Goal: Task Accomplishment & Management: Manage account settings

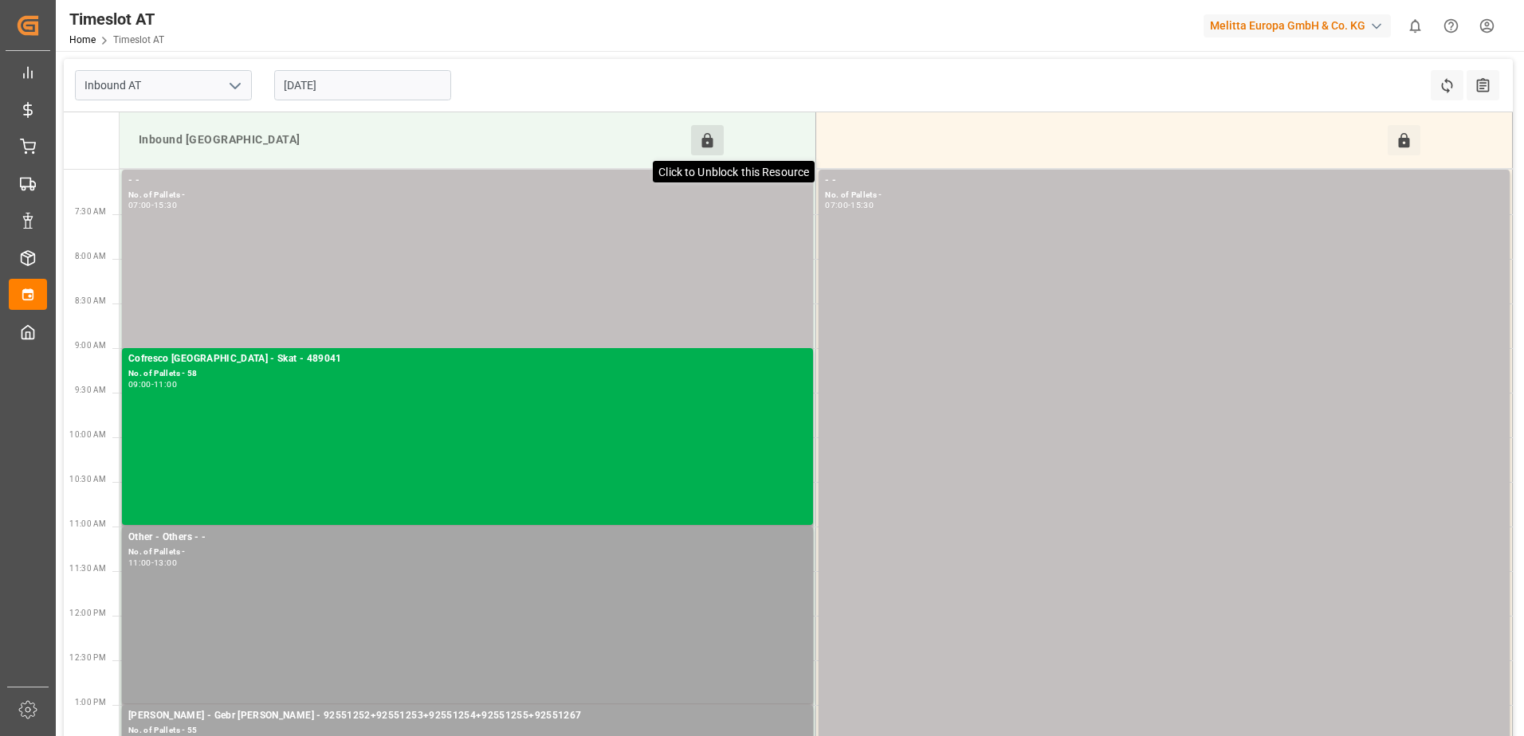
click at [705, 137] on icon at bounding box center [707, 140] width 17 height 17
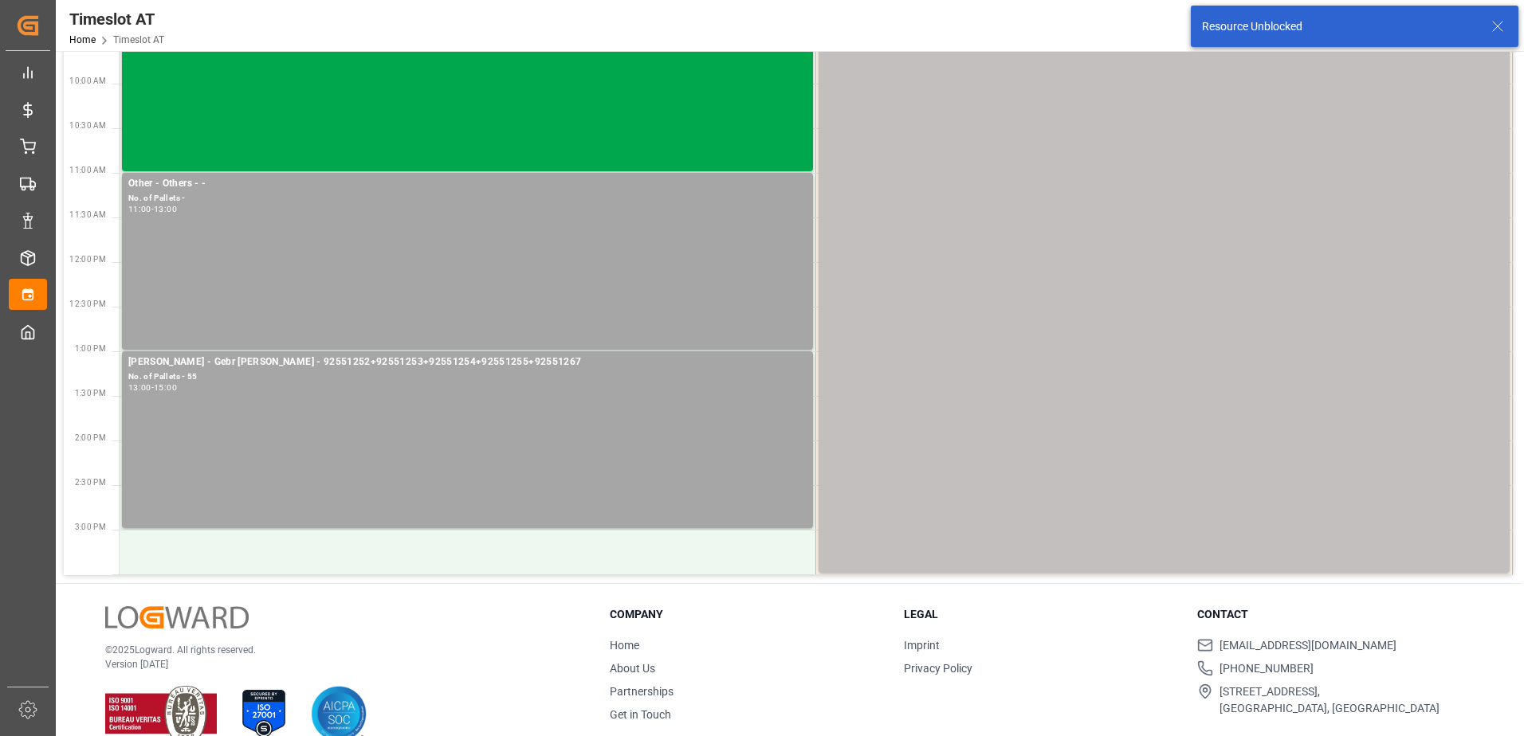
scroll to position [382, 0]
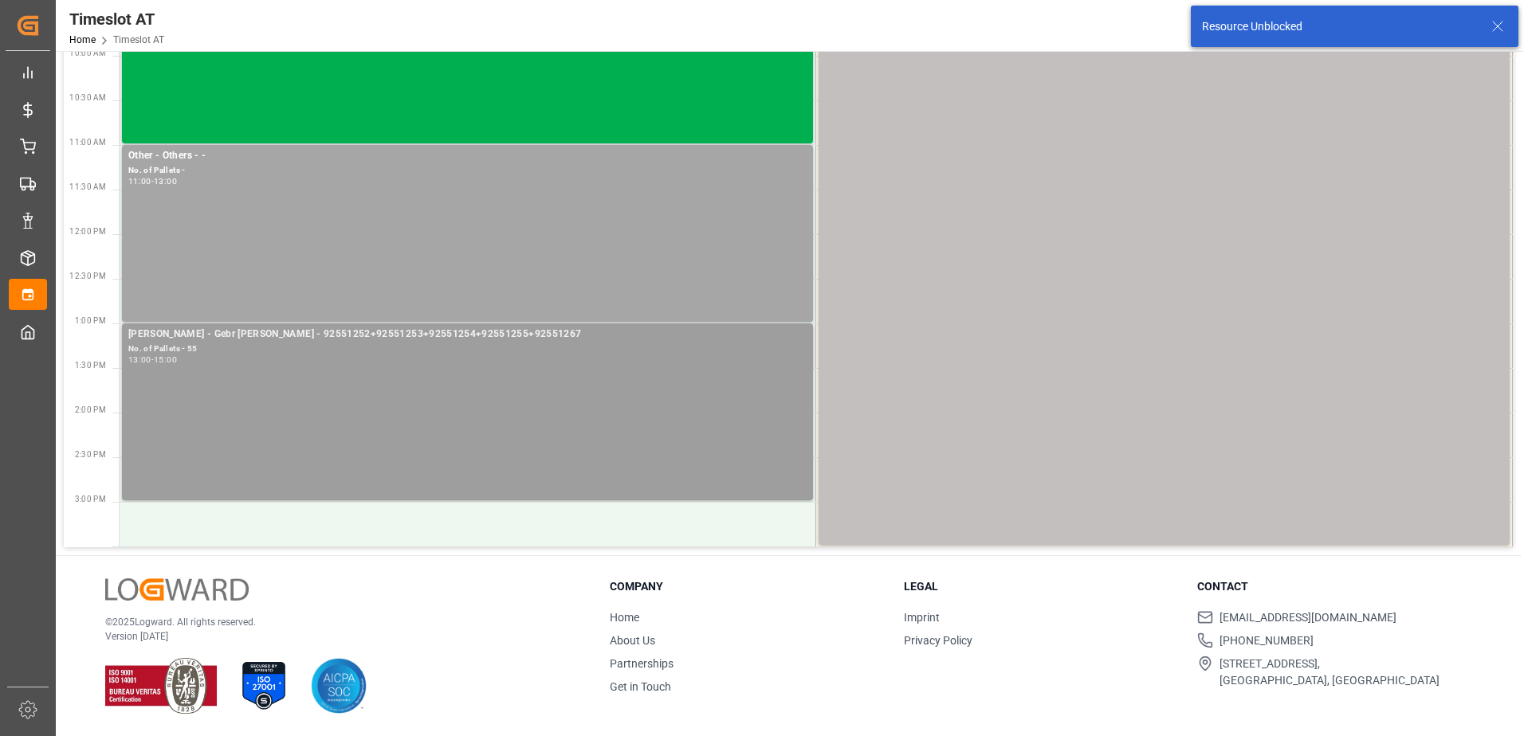
click at [576, 368] on div "[PERSON_NAME] - Gebr [PERSON_NAME] - 92551252+92551253+92551254+92551255+925512…" at bounding box center [467, 412] width 678 height 171
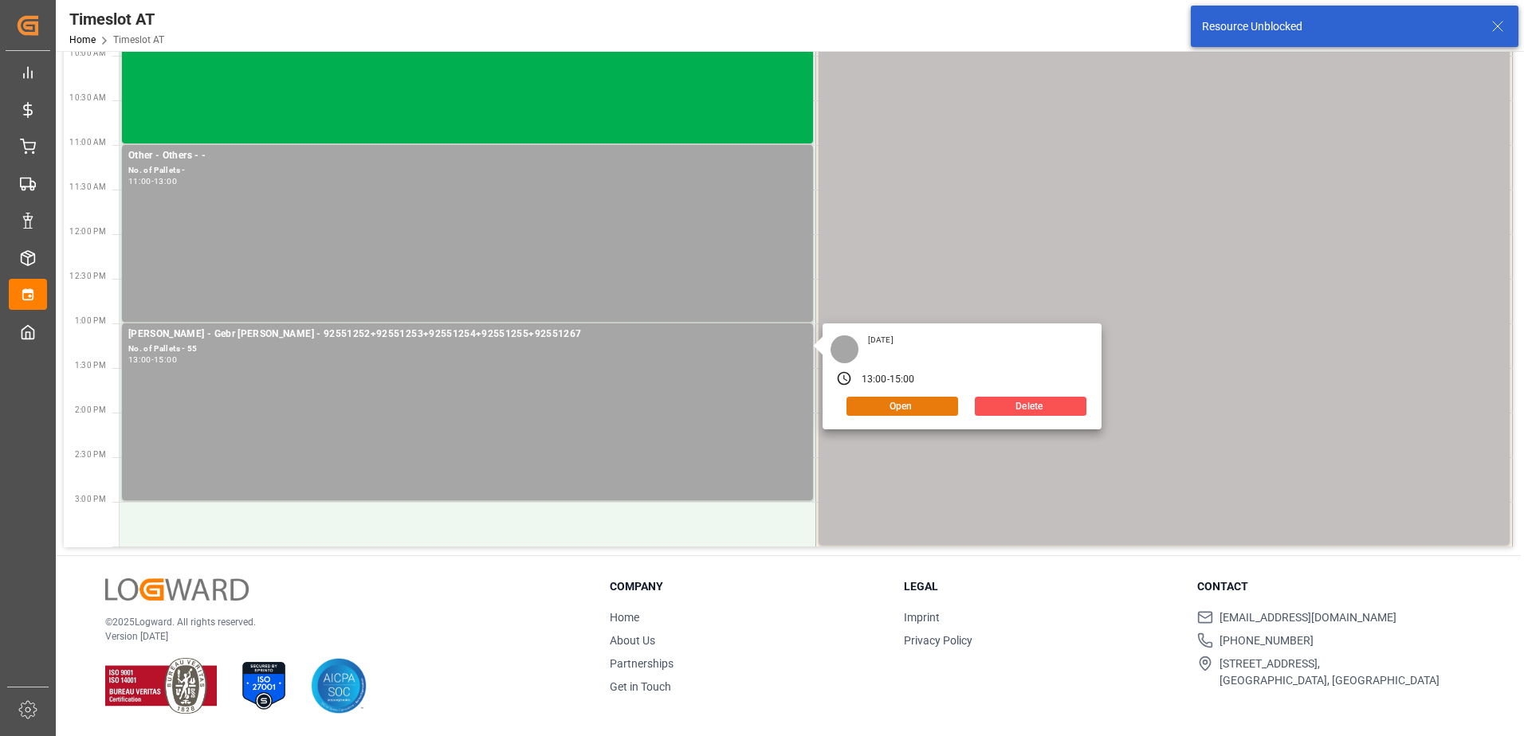
click at [901, 399] on button "Open" at bounding box center [902, 406] width 112 height 19
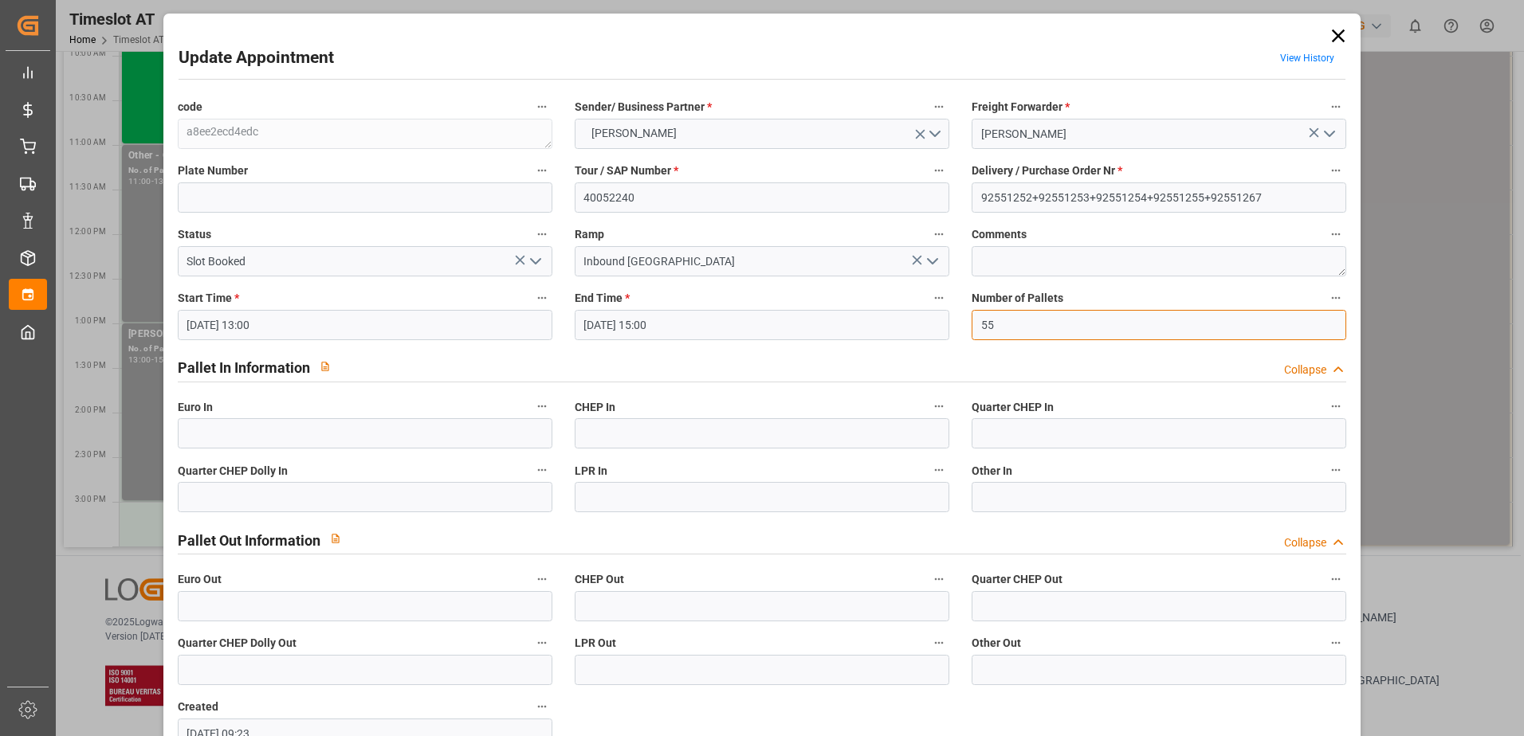
click at [1004, 325] on input "55" at bounding box center [1159, 325] width 375 height 30
type input "58"
click at [225, 429] on input "text" at bounding box center [365, 433] width 375 height 30
type input "58"
click at [538, 263] on icon "open menu" at bounding box center [535, 261] width 19 height 19
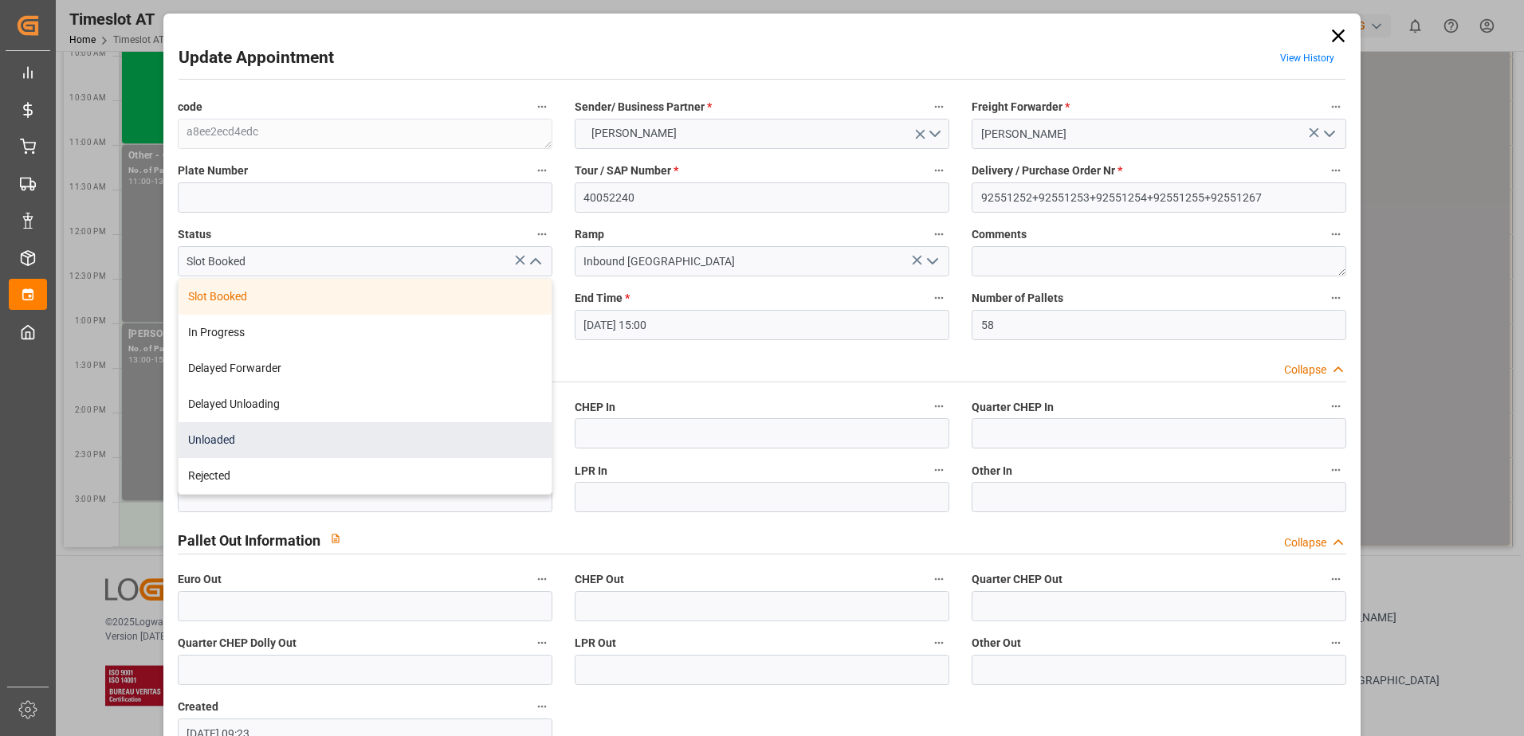
click at [338, 446] on div "Unloaded" at bounding box center [365, 440] width 373 height 36
type input "Unloaded"
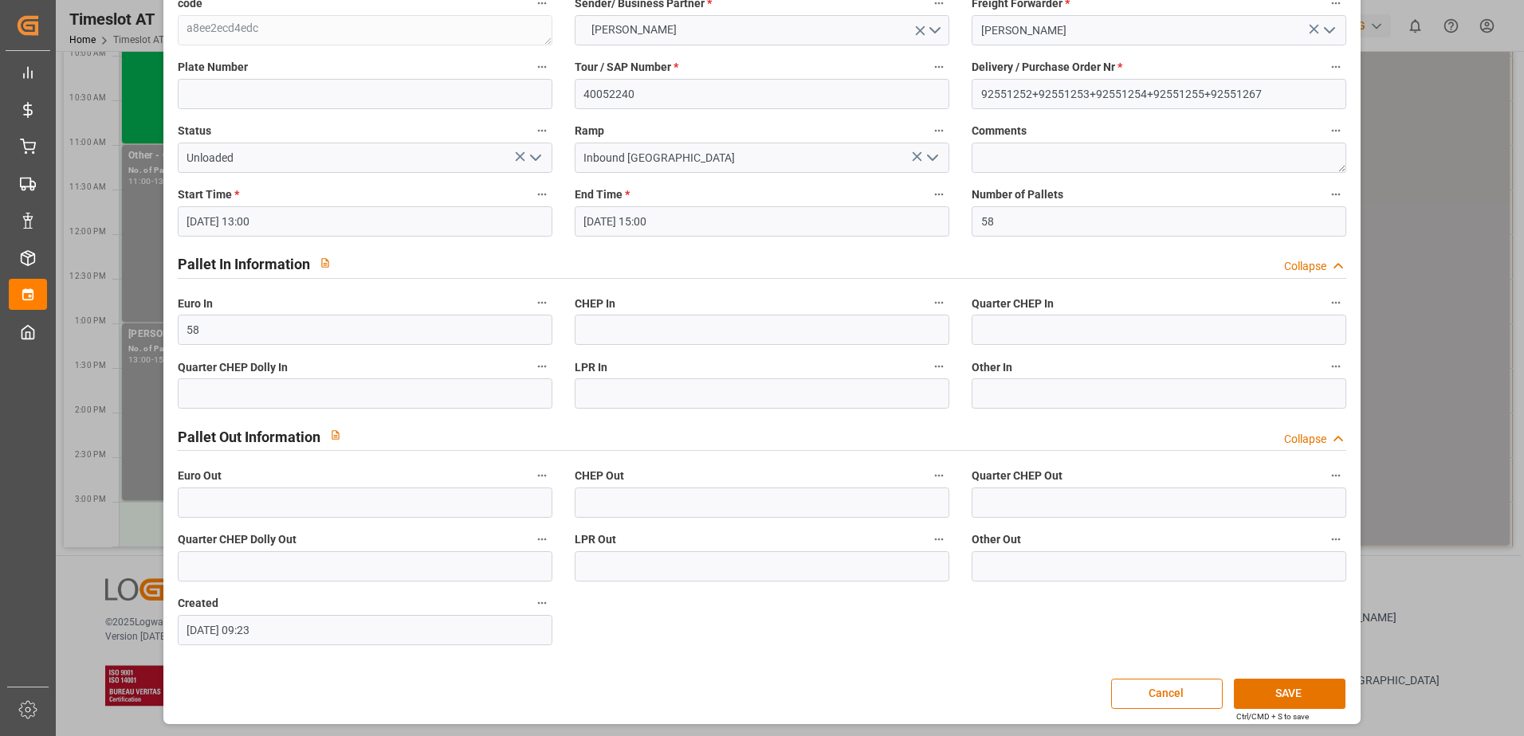
scroll to position [105, 0]
click at [1286, 688] on button "SAVE" at bounding box center [1290, 692] width 112 height 30
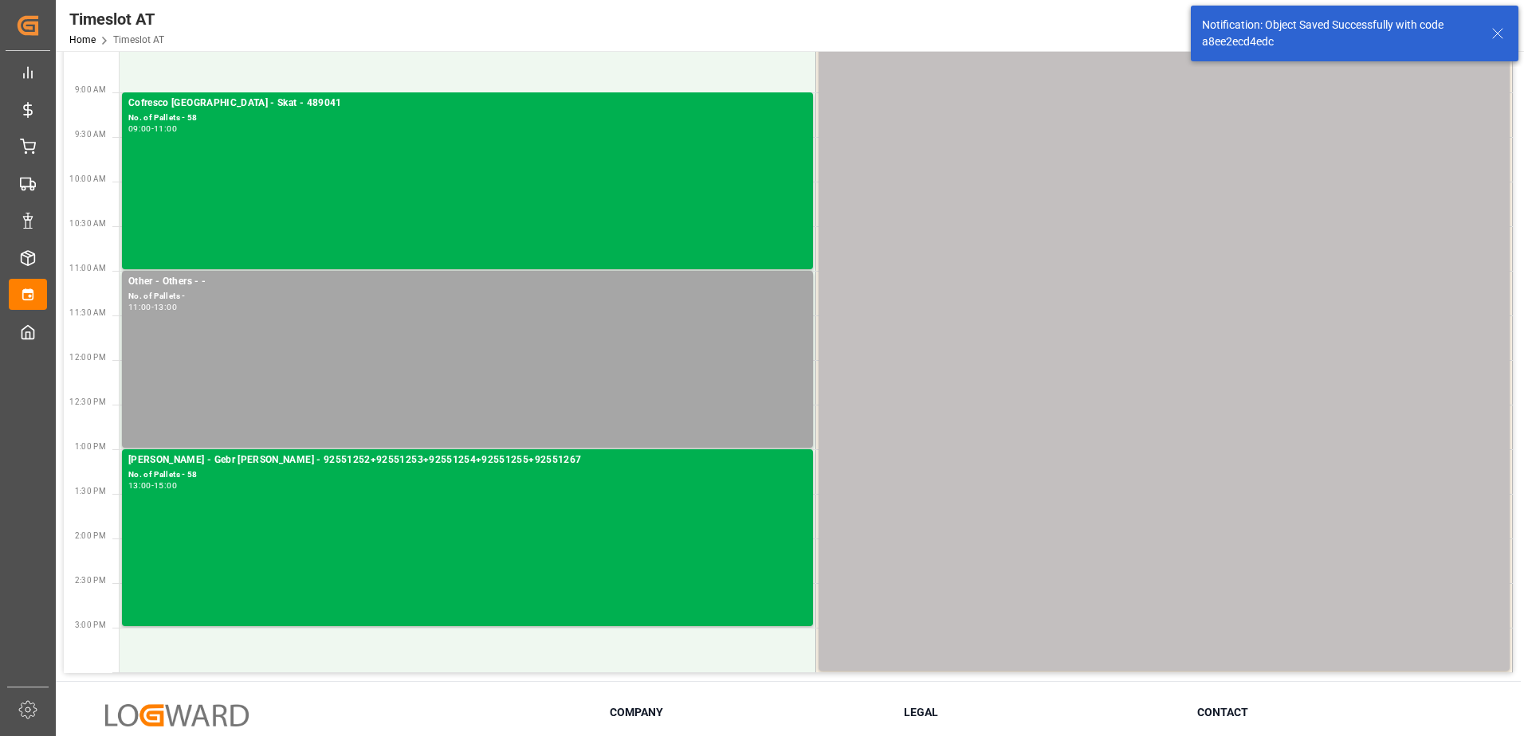
scroll to position [0, 0]
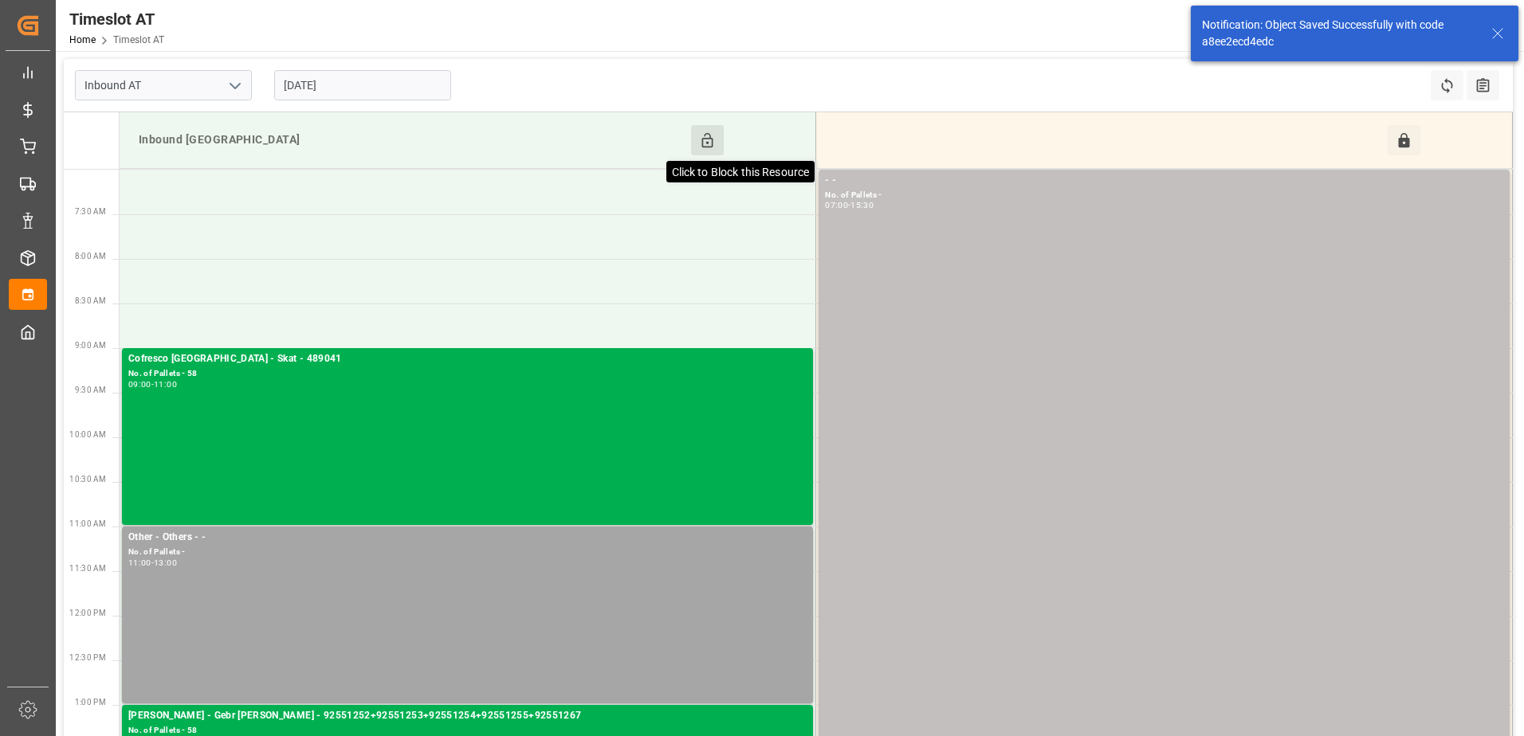
click at [711, 143] on icon at bounding box center [707, 140] width 17 height 17
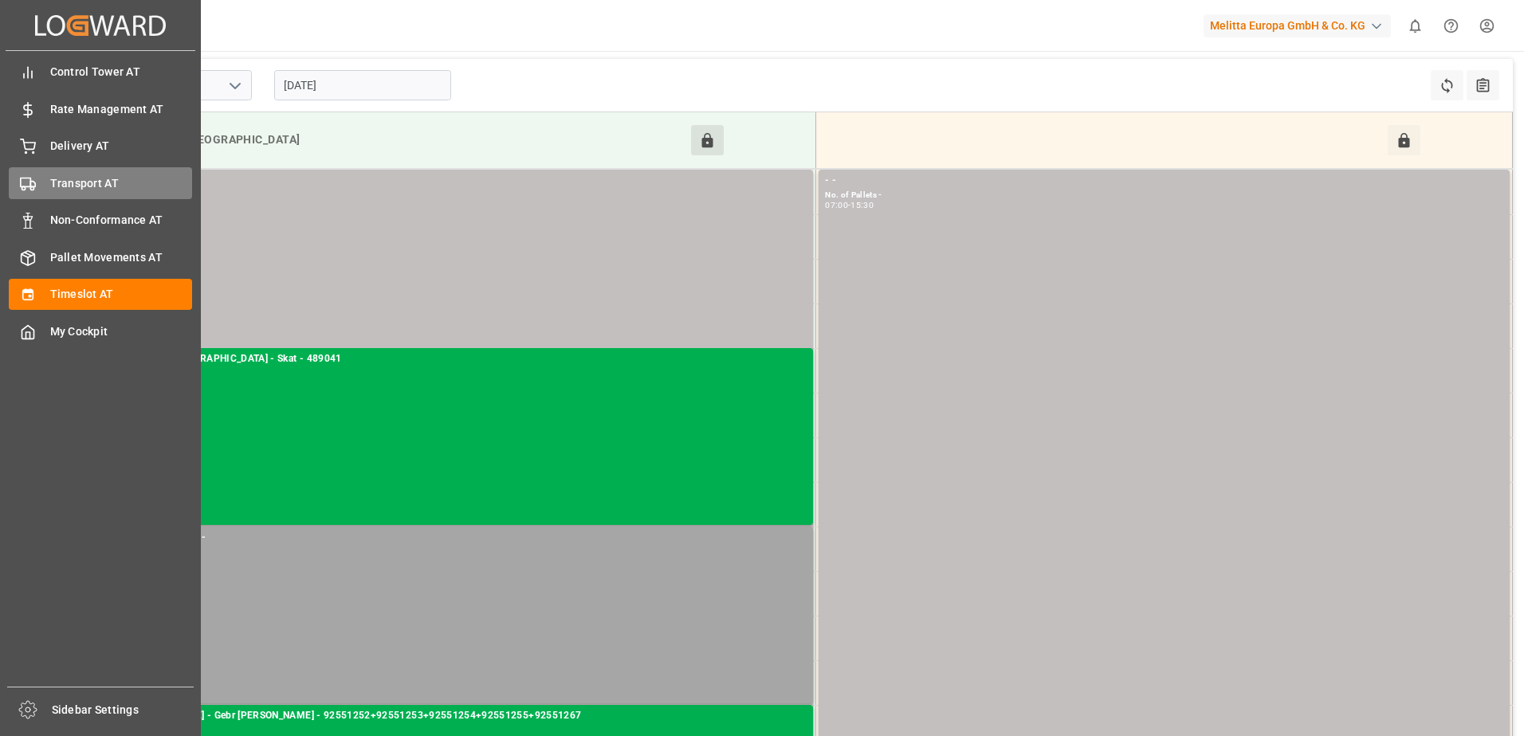
click at [57, 183] on span "Transport AT" at bounding box center [121, 183] width 143 height 17
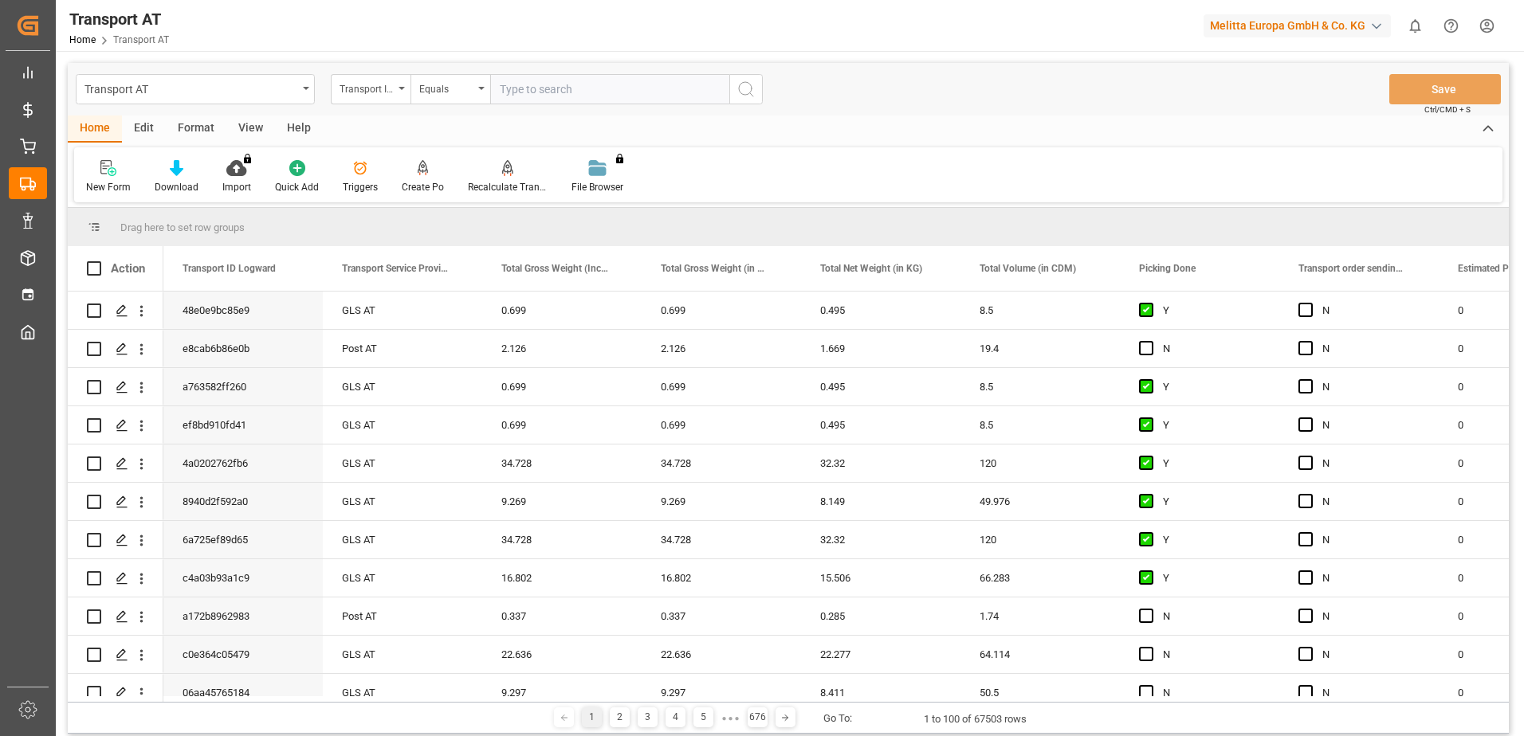
click at [251, 128] on div "View" at bounding box center [250, 129] width 49 height 27
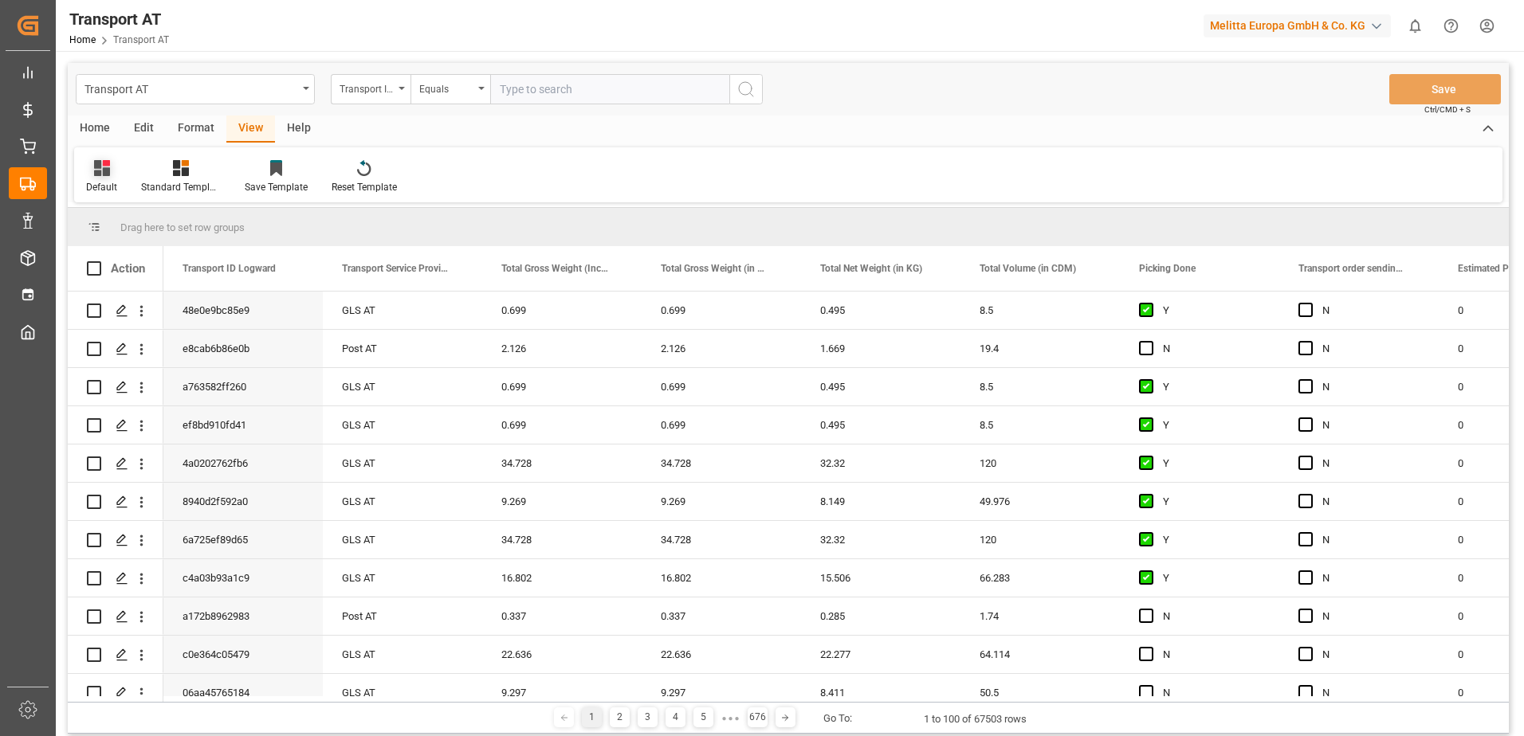
click at [87, 165] on div at bounding box center [101, 167] width 31 height 17
click at [106, 253] on div "Data" at bounding box center [163, 257] width 139 height 17
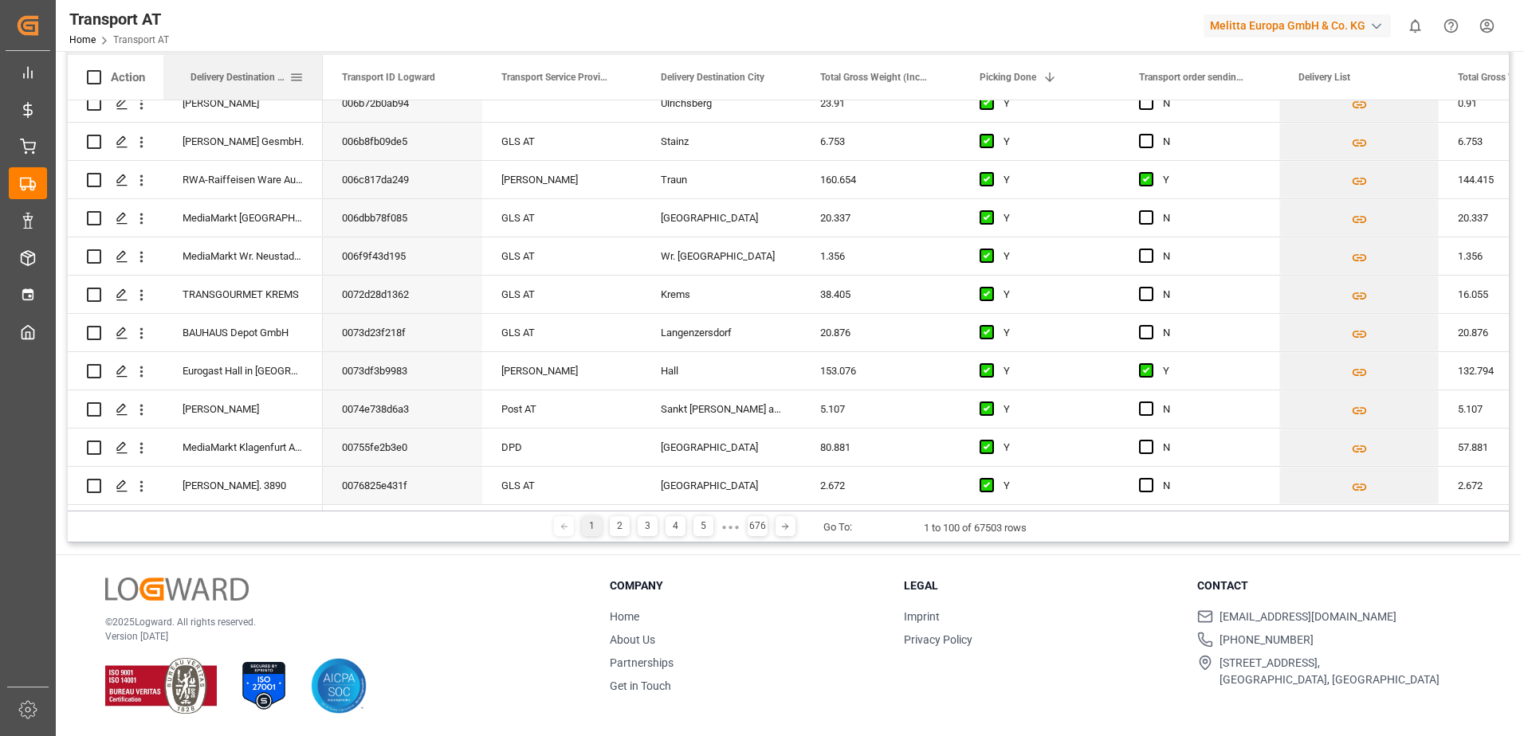
drag, startPoint x: 243, startPoint y: 84, endPoint x: 205, endPoint y: 84, distance: 38.3
click at [205, 84] on div "Delivery Destination Name" at bounding box center [239, 77] width 99 height 45
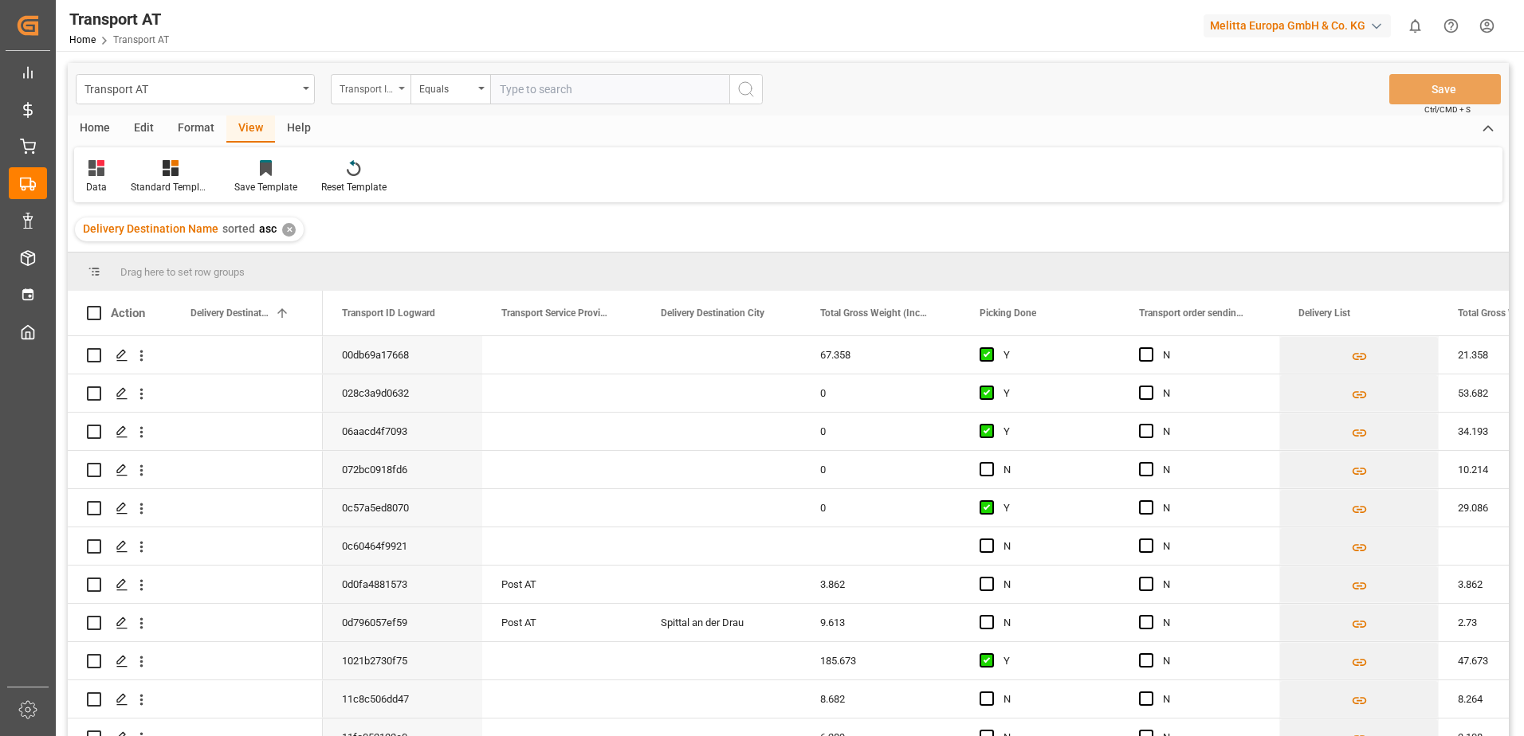
click at [377, 96] on div "Transport ID Logward" at bounding box center [371, 89] width 80 height 30
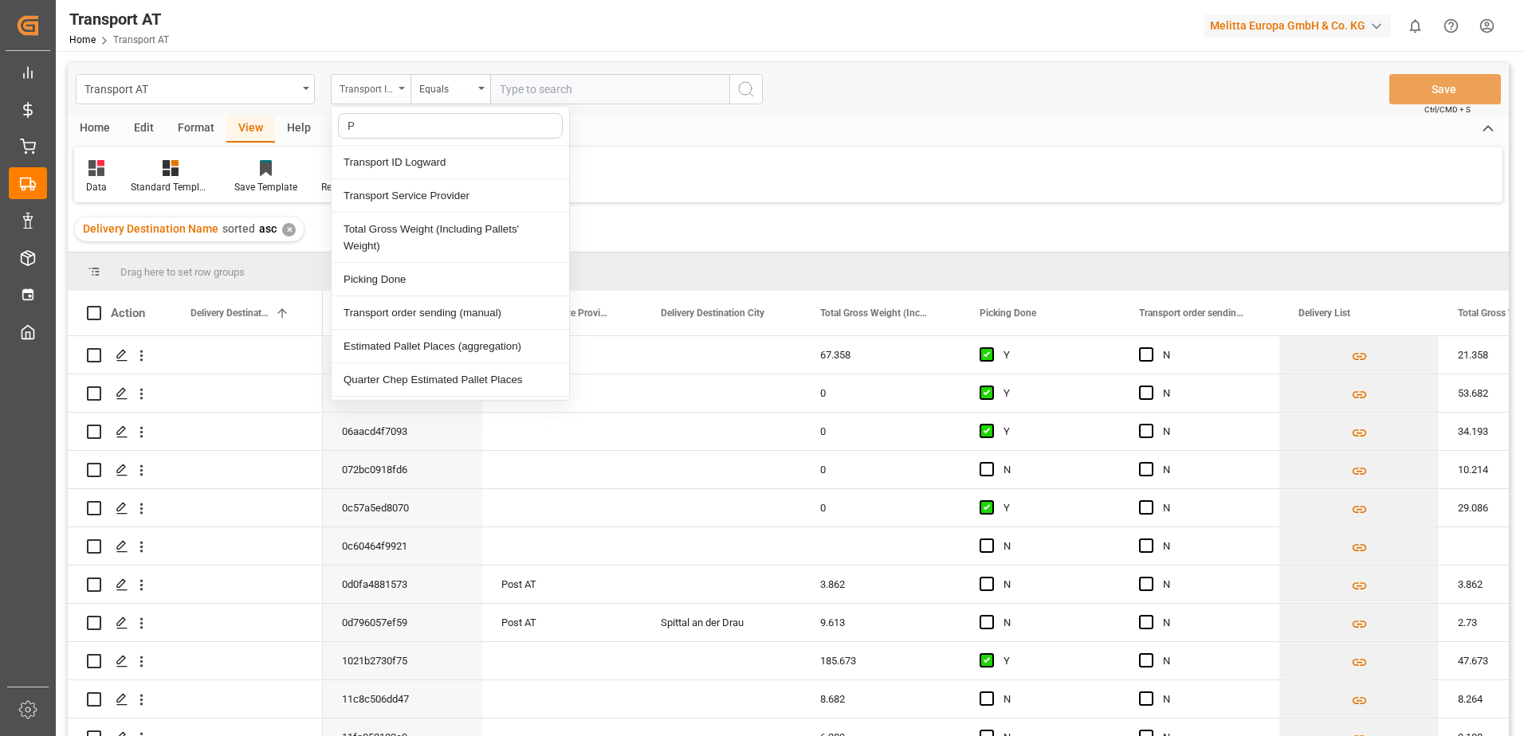
type input "Pi"
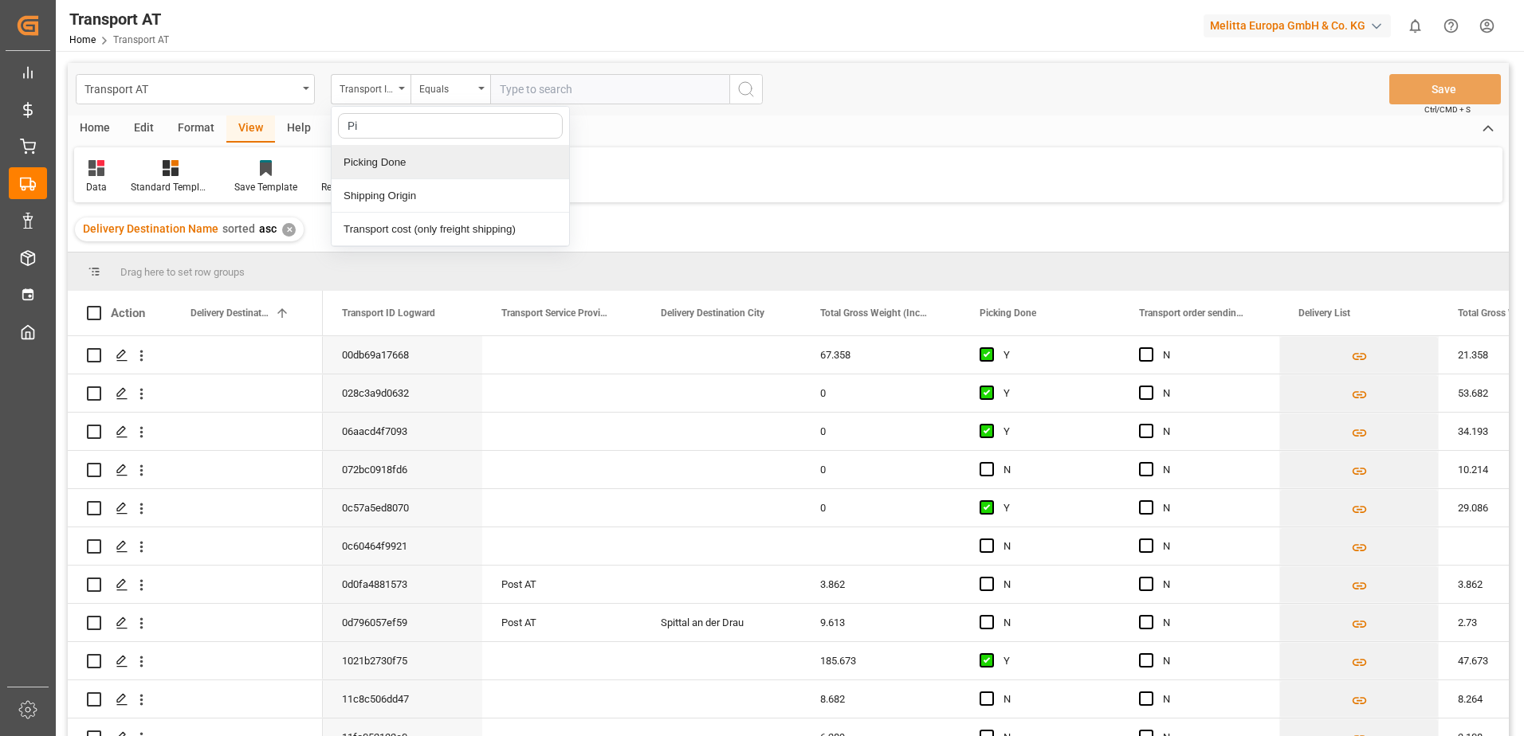
click at [363, 167] on div "Picking Done" at bounding box center [450, 162] width 237 height 33
click at [541, 88] on input "text" at bounding box center [609, 89] width 239 height 30
type input "Y"
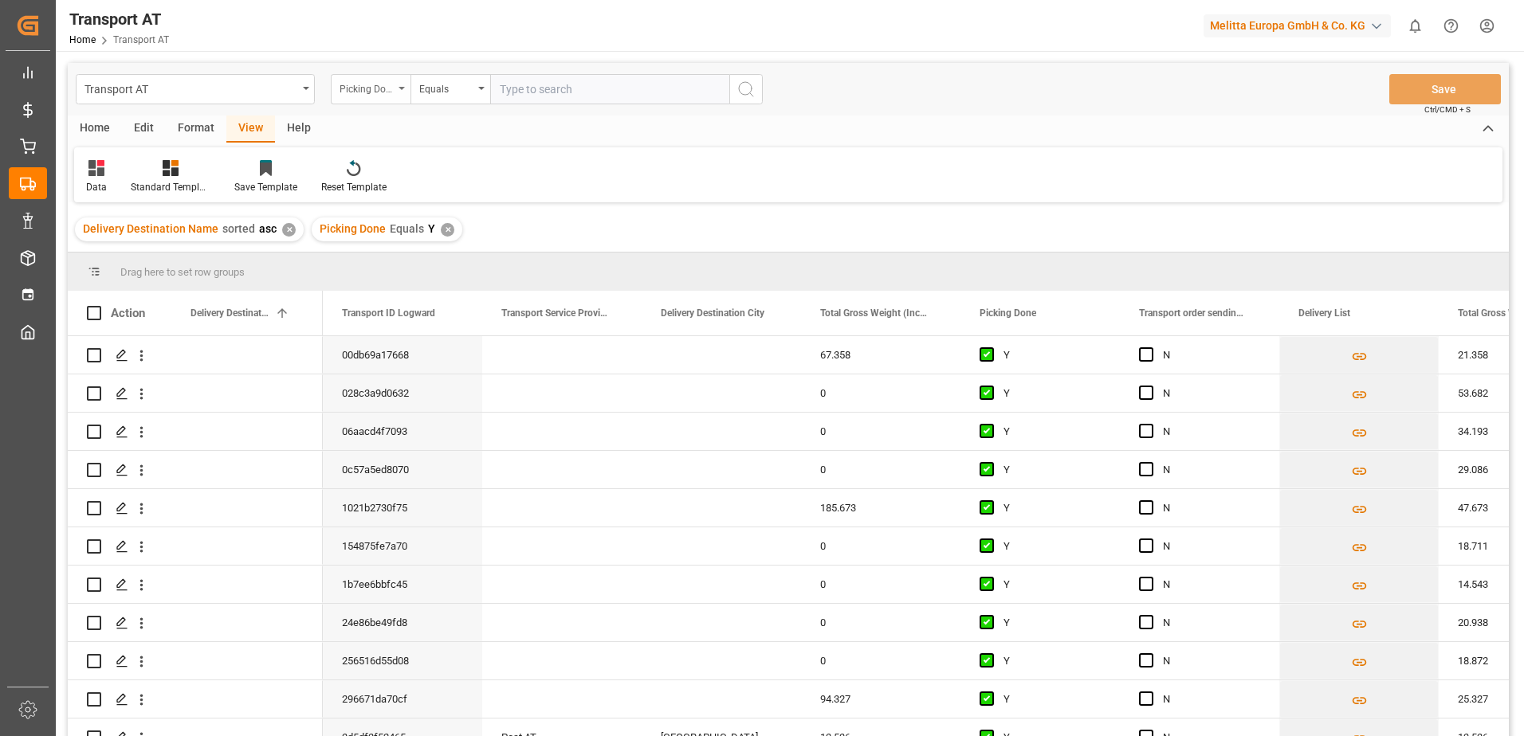
click at [370, 84] on div "Picking Done" at bounding box center [367, 87] width 54 height 18
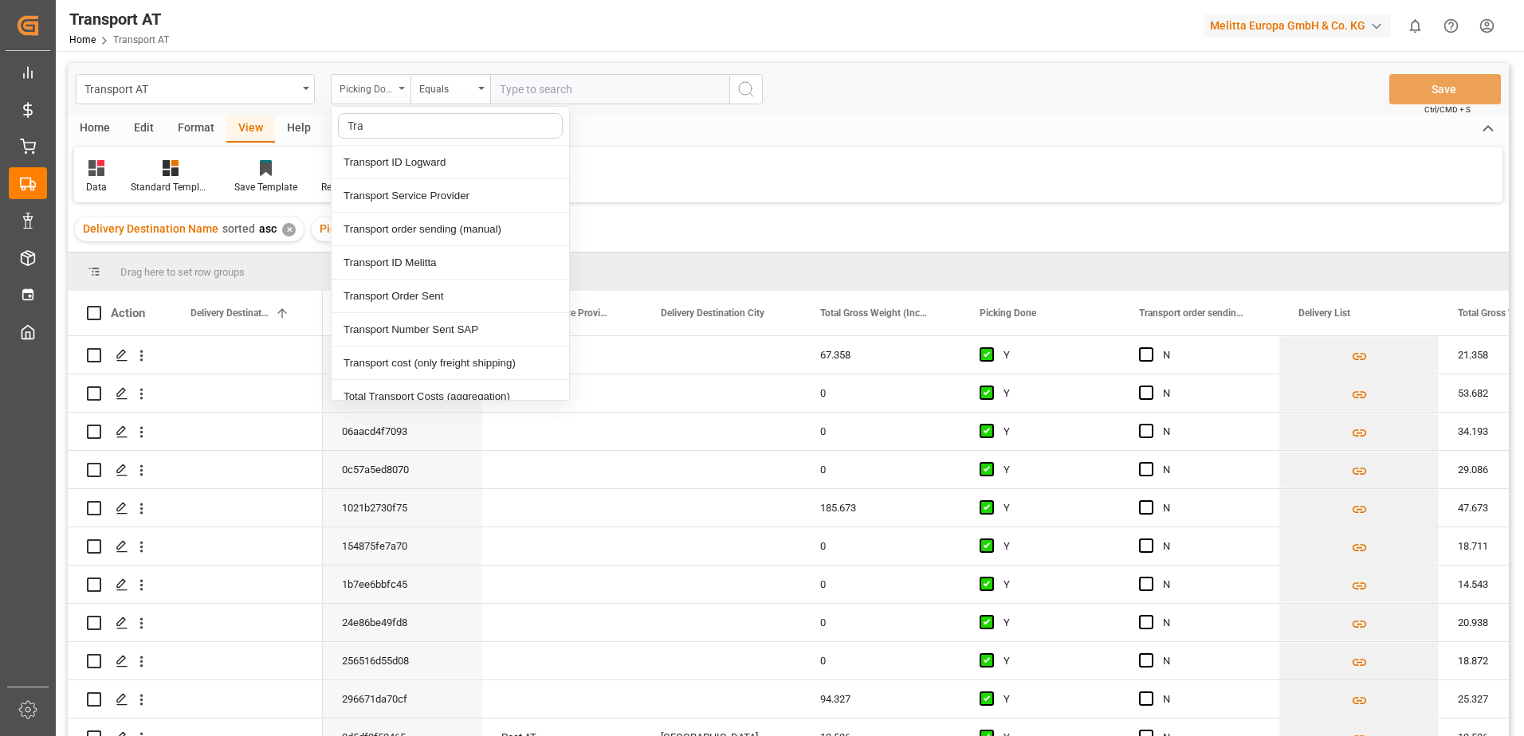
type input "[PERSON_NAME]"
click at [428, 226] on div "Transport order sending (manual)" at bounding box center [450, 229] width 237 height 33
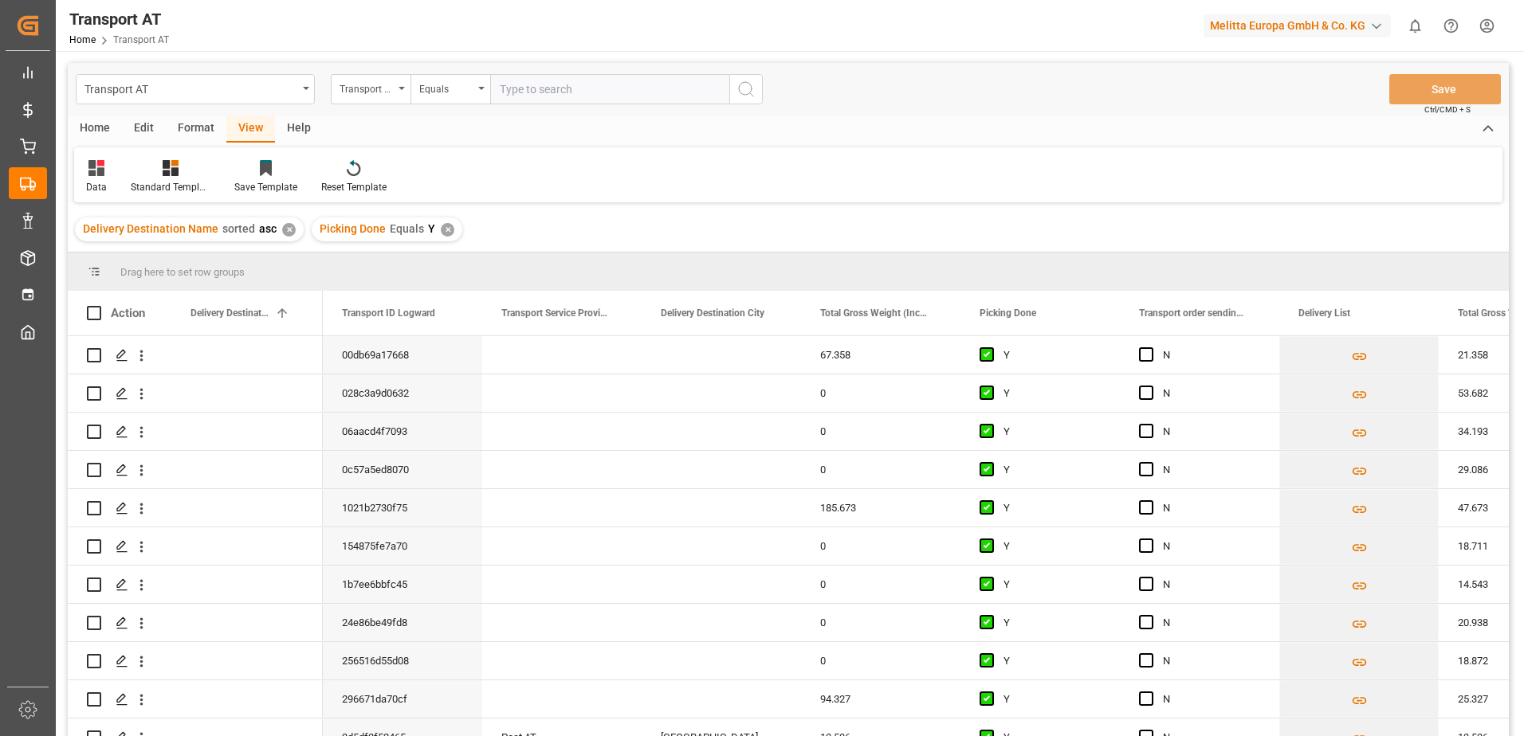
click at [553, 93] on input "text" at bounding box center [609, 89] width 239 height 30
type input "N"
click at [352, 86] on div "Transport order sending (manual)" at bounding box center [367, 87] width 54 height 18
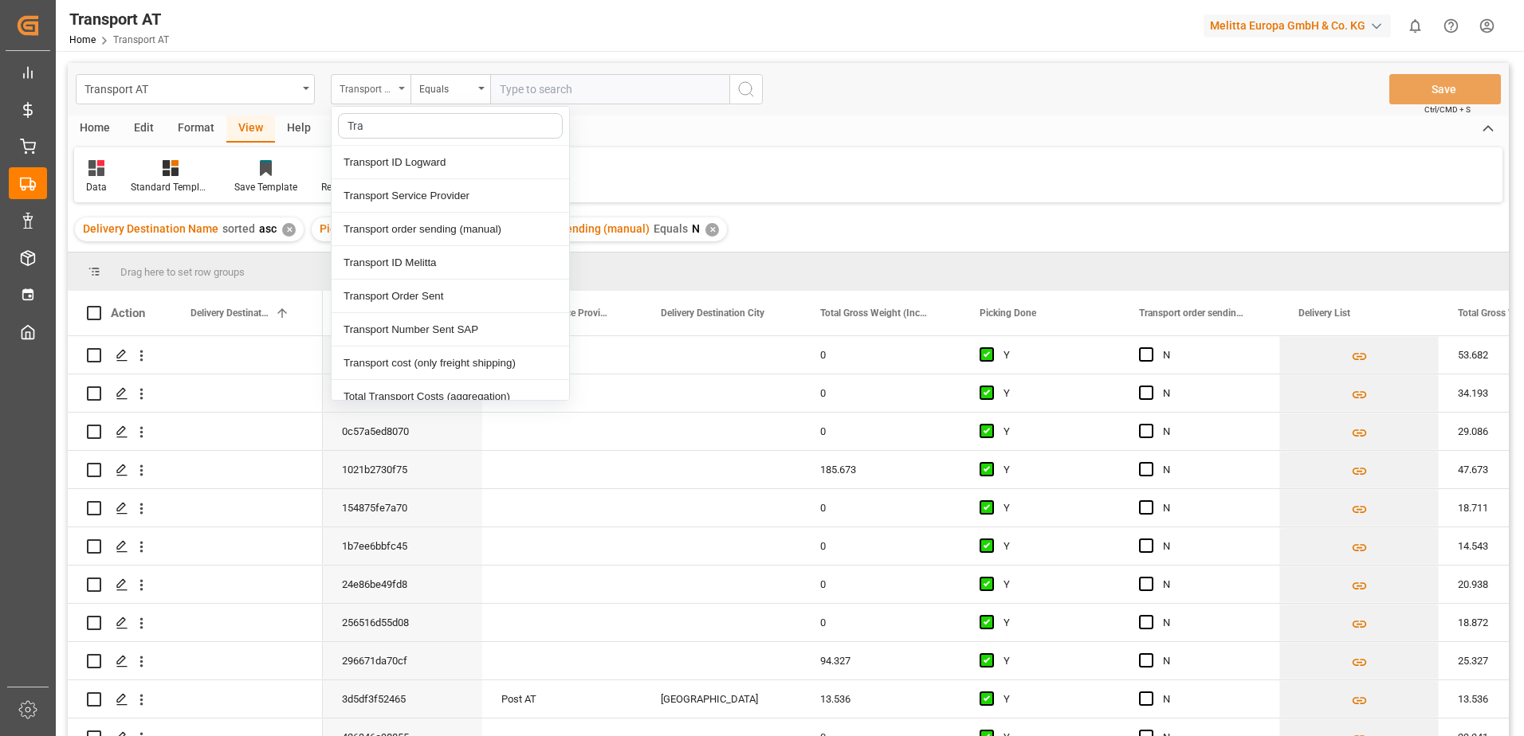
type input "[PERSON_NAME]"
click at [410, 205] on div "Transport Service Provider" at bounding box center [450, 195] width 237 height 33
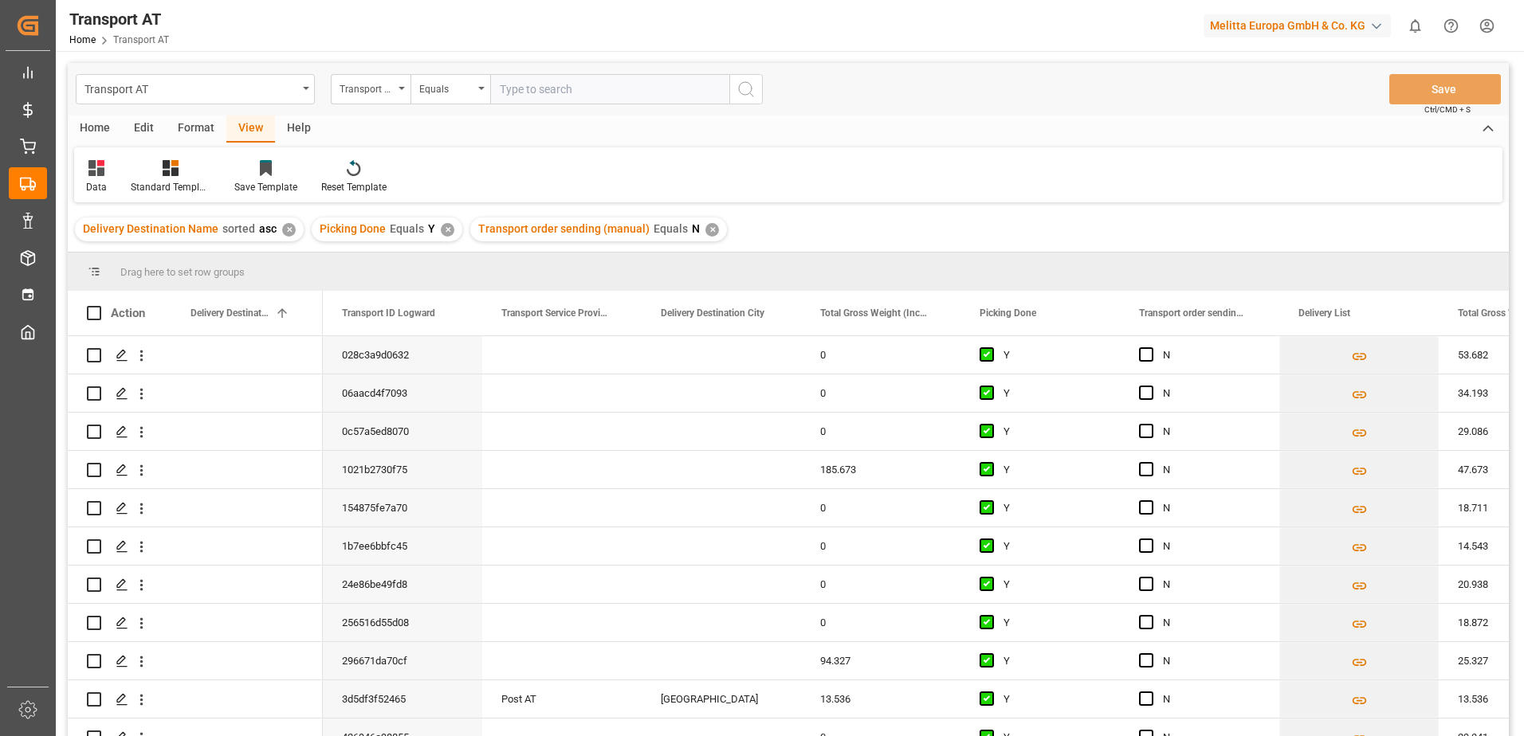
click at [516, 99] on input "text" at bounding box center [609, 89] width 239 height 30
type input "[PERSON_NAME]"
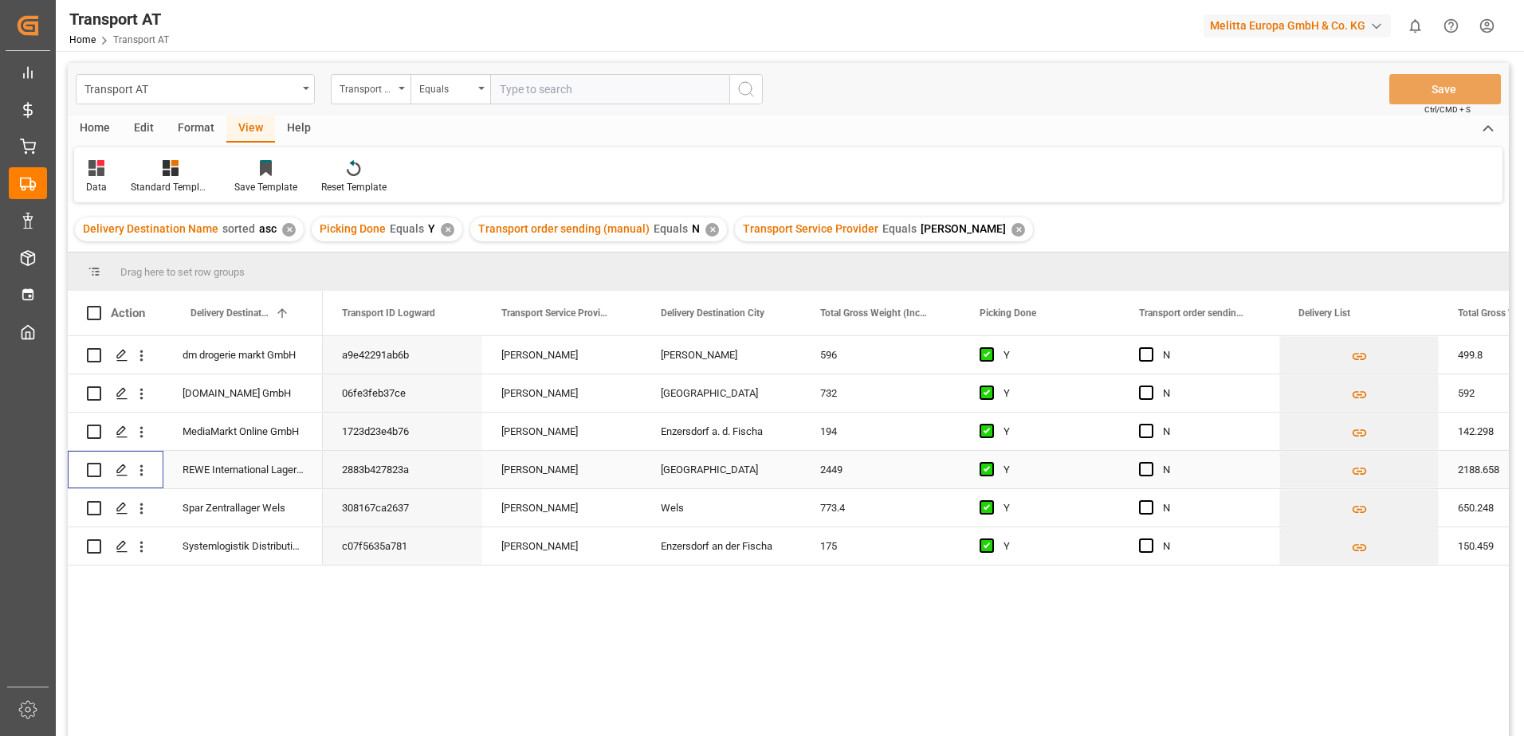
click at [96, 469] on input "Press Space to toggle row selection (unchecked)" at bounding box center [94, 470] width 14 height 14
checkbox input "true"
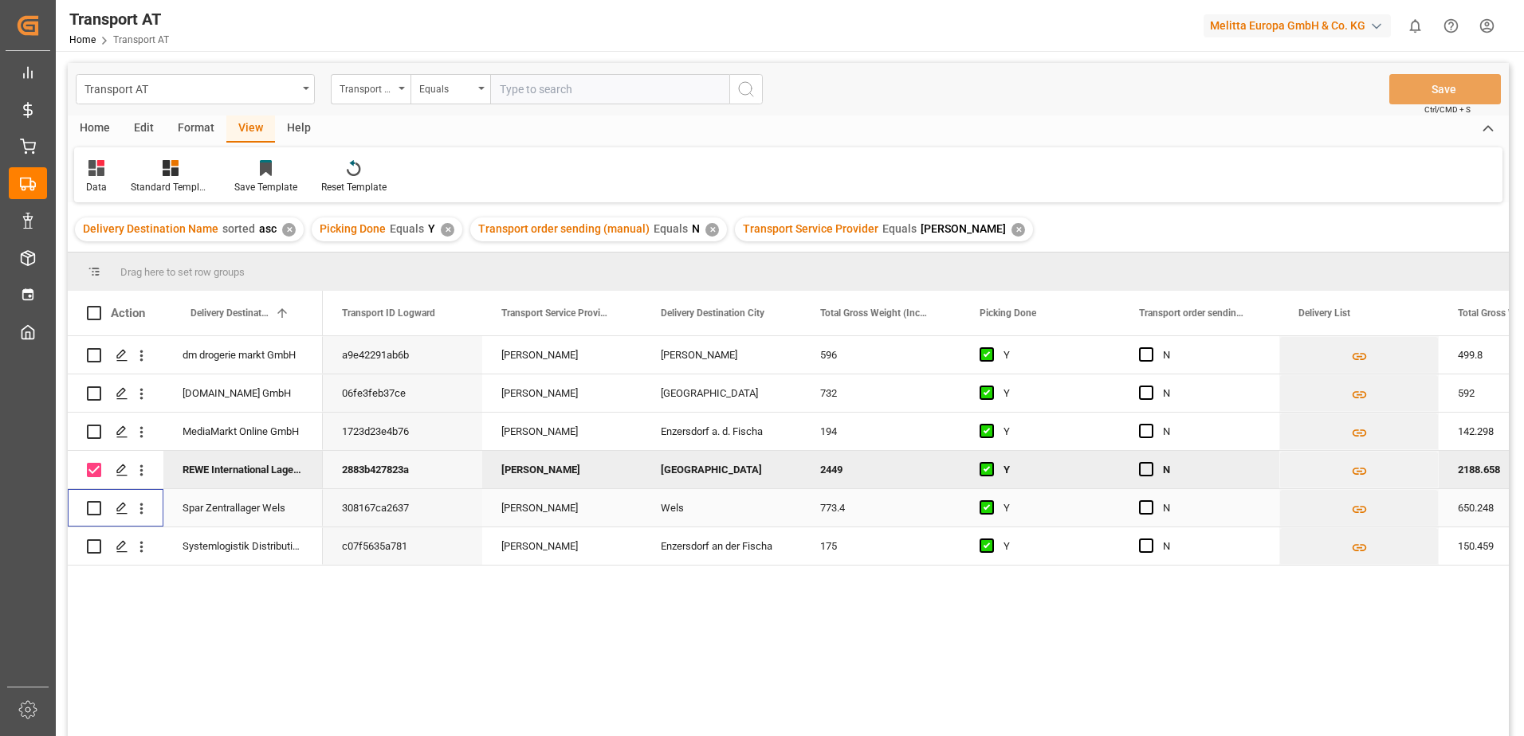
click at [92, 508] on input "Press Space to toggle row selection (unchecked)" at bounding box center [94, 508] width 14 height 14
checkbox input "true"
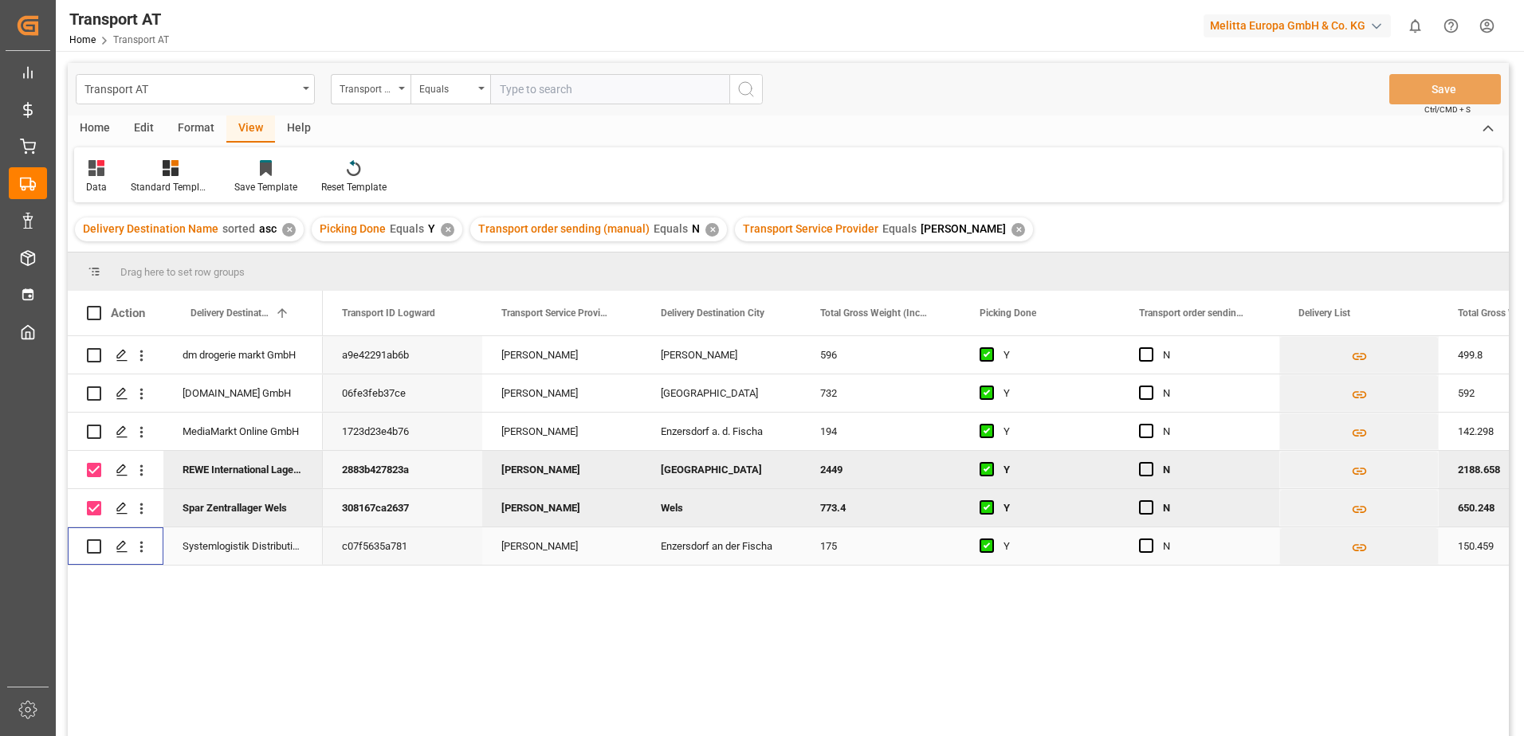
click at [95, 550] on input "Press Space to toggle row selection (unchecked)" at bounding box center [94, 547] width 14 height 14
checkbox input "true"
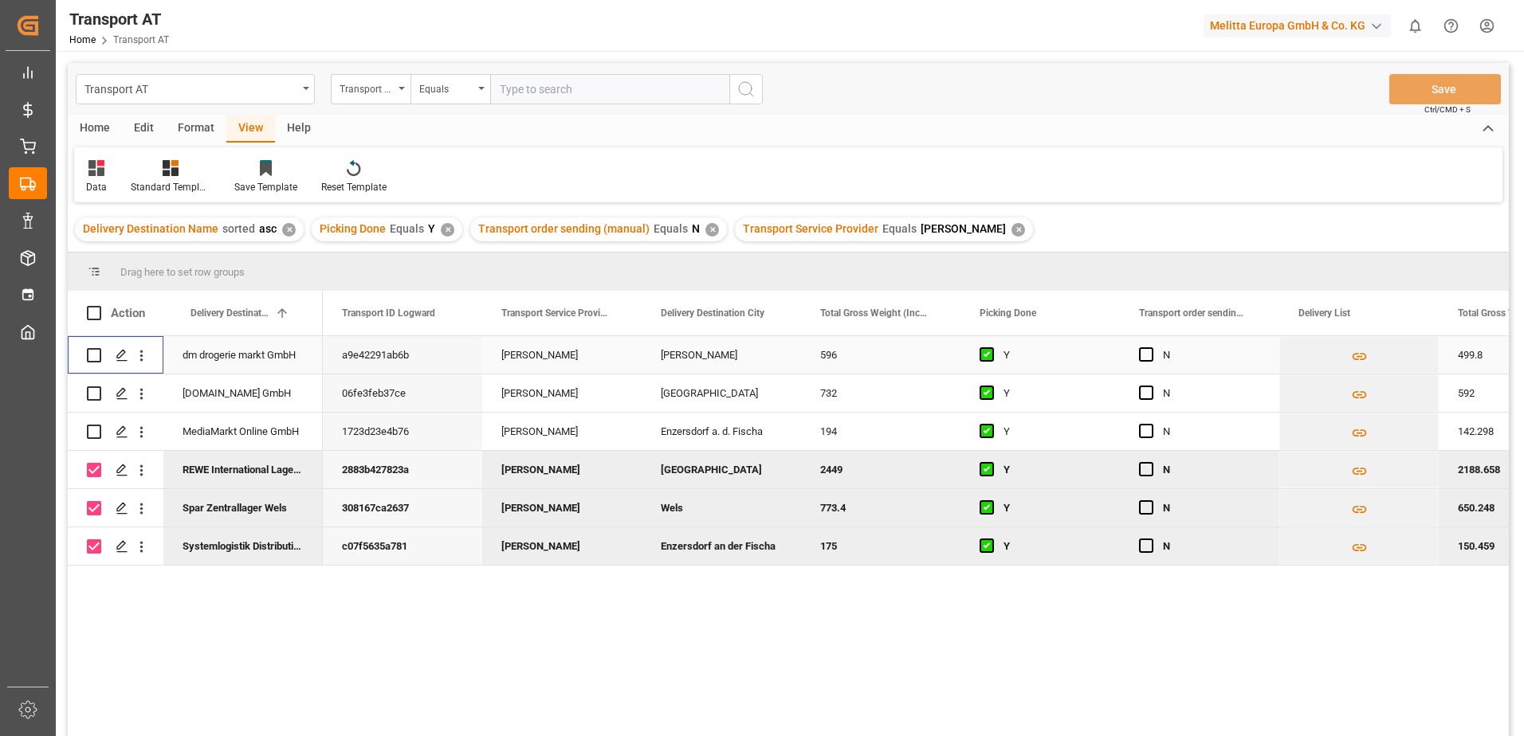
click at [96, 363] on div "Press SPACE to select this row." at bounding box center [94, 355] width 14 height 37
click at [92, 385] on div "Press SPACE to select this row." at bounding box center [94, 393] width 14 height 37
click at [94, 395] on input "Press Space to toggle row selection (unchecked)" at bounding box center [94, 394] width 14 height 14
checkbox input "true"
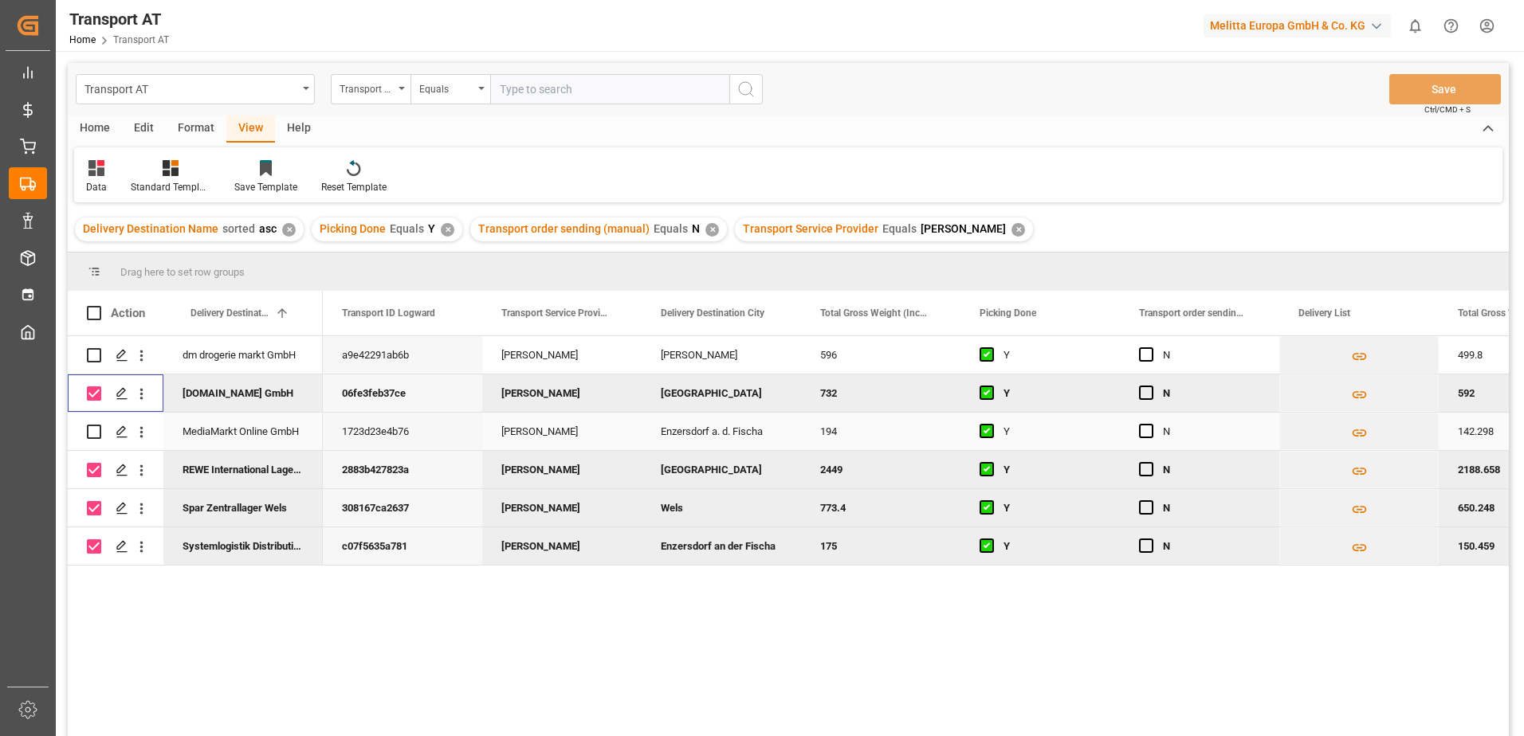
click at [89, 430] on input "Press Space to toggle row selection (unchecked)" at bounding box center [94, 432] width 14 height 14
checkbox input "true"
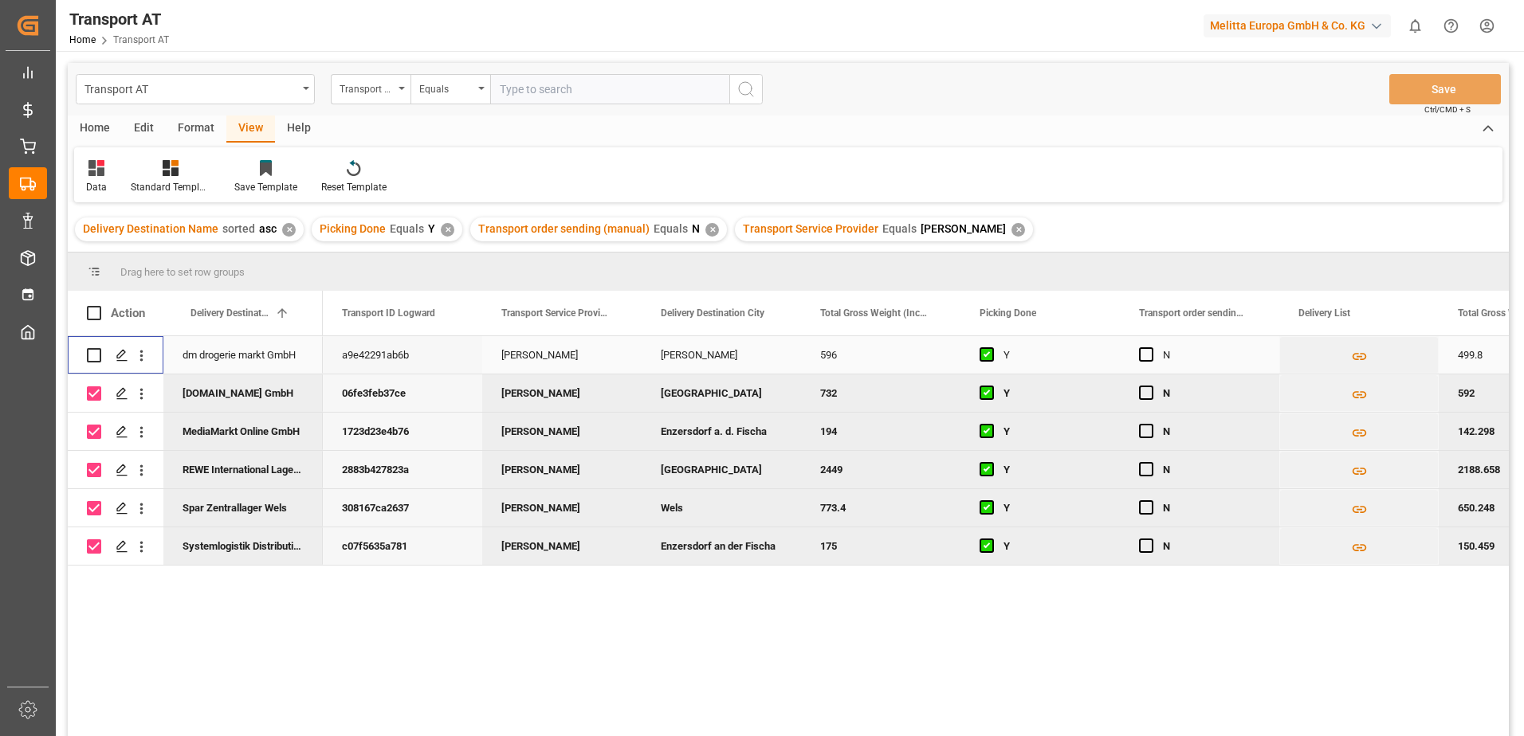
click at [94, 355] on input "Press Space to toggle row selection (unchecked)" at bounding box center [94, 355] width 14 height 14
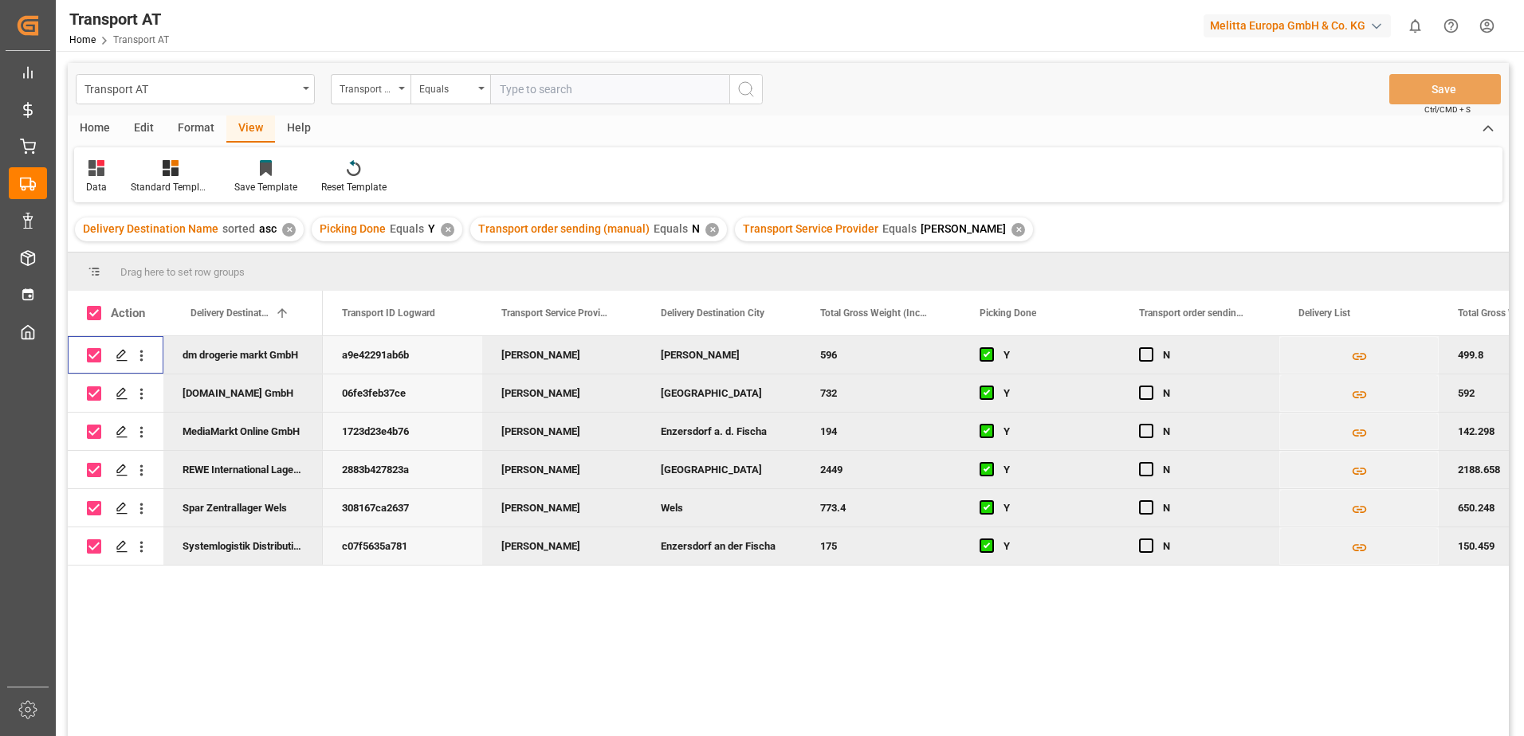
click at [95, 355] on input "Press Space to toggle row selection (checked)" at bounding box center [94, 355] width 14 height 14
checkbox input "false"
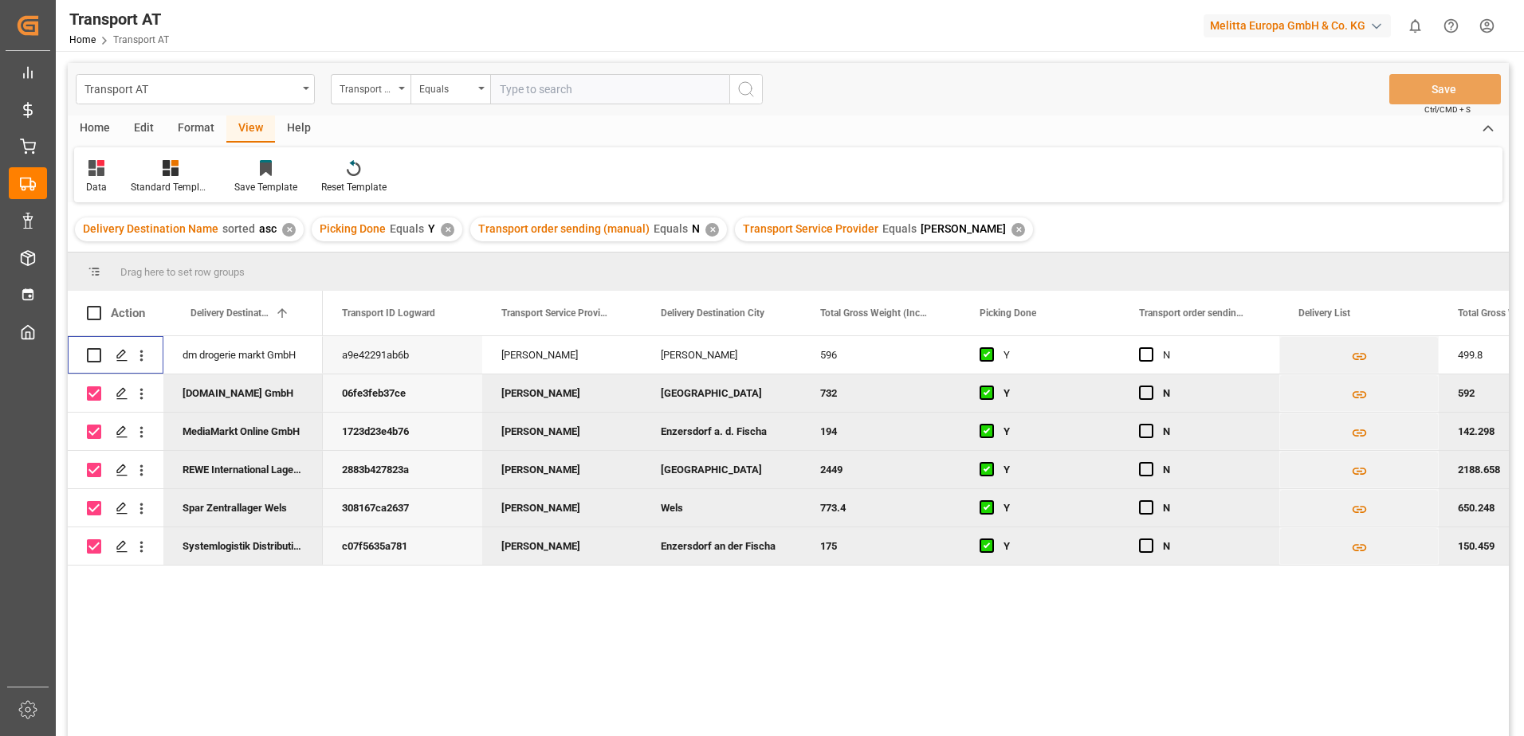
click at [88, 388] on input "Press Space to toggle row selection (checked)" at bounding box center [94, 394] width 14 height 14
checkbox input "false"
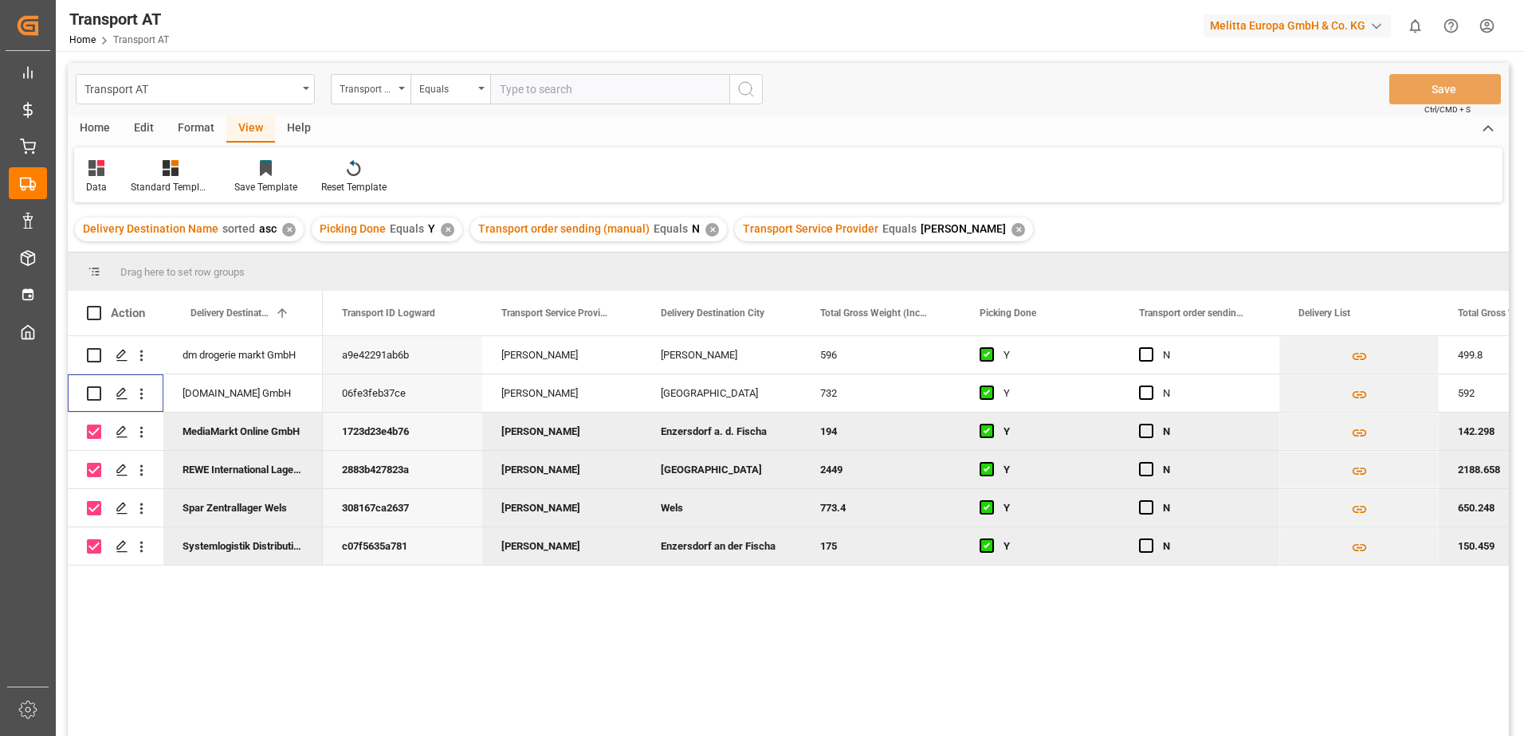
click at [90, 418] on div "Press SPACE to deselect this row." at bounding box center [94, 432] width 14 height 37
click at [94, 430] on input "Press Space to toggle row selection (checked)" at bounding box center [94, 432] width 14 height 14
checkbox input "false"
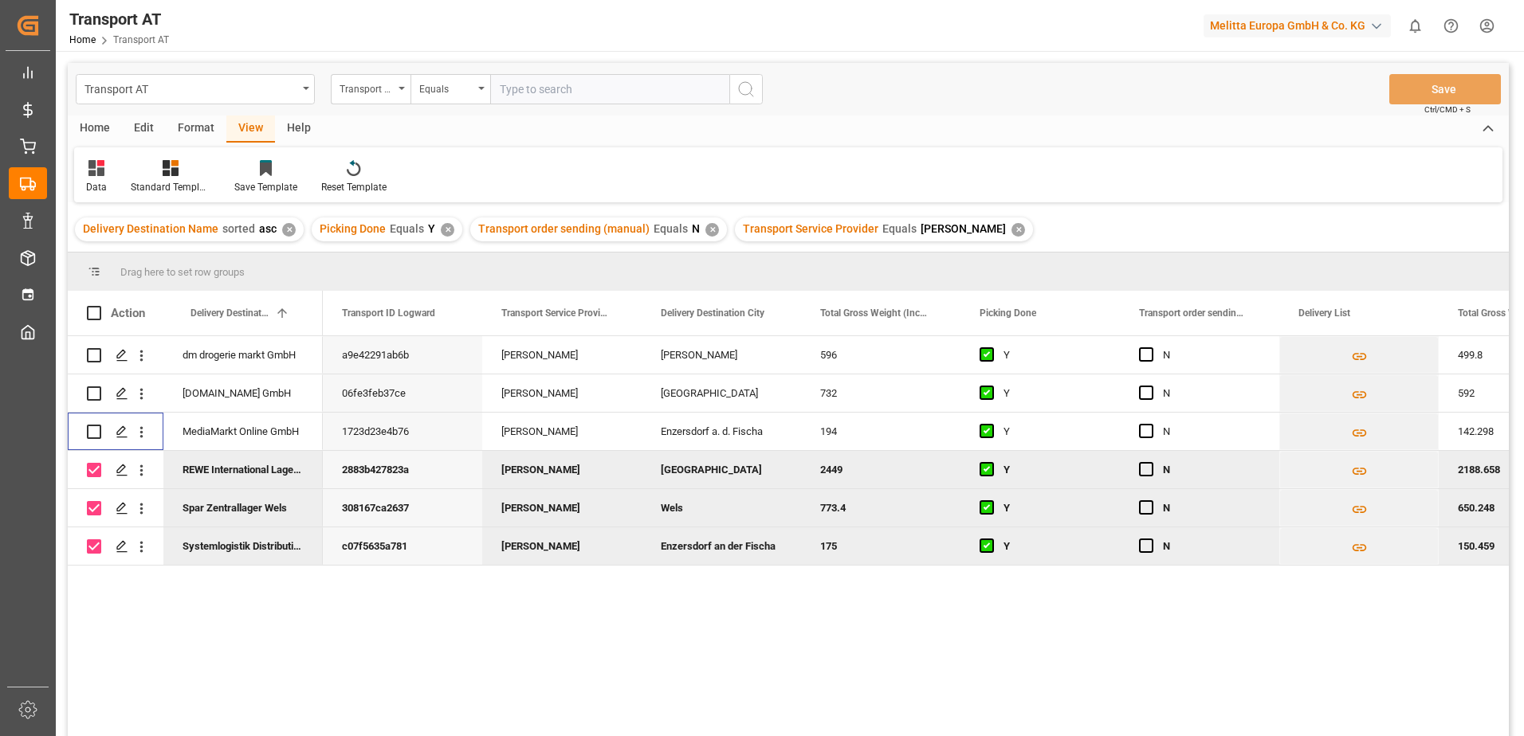
click at [96, 467] on input "Press Space to toggle row selection (checked)" at bounding box center [94, 470] width 14 height 14
checkbox input "false"
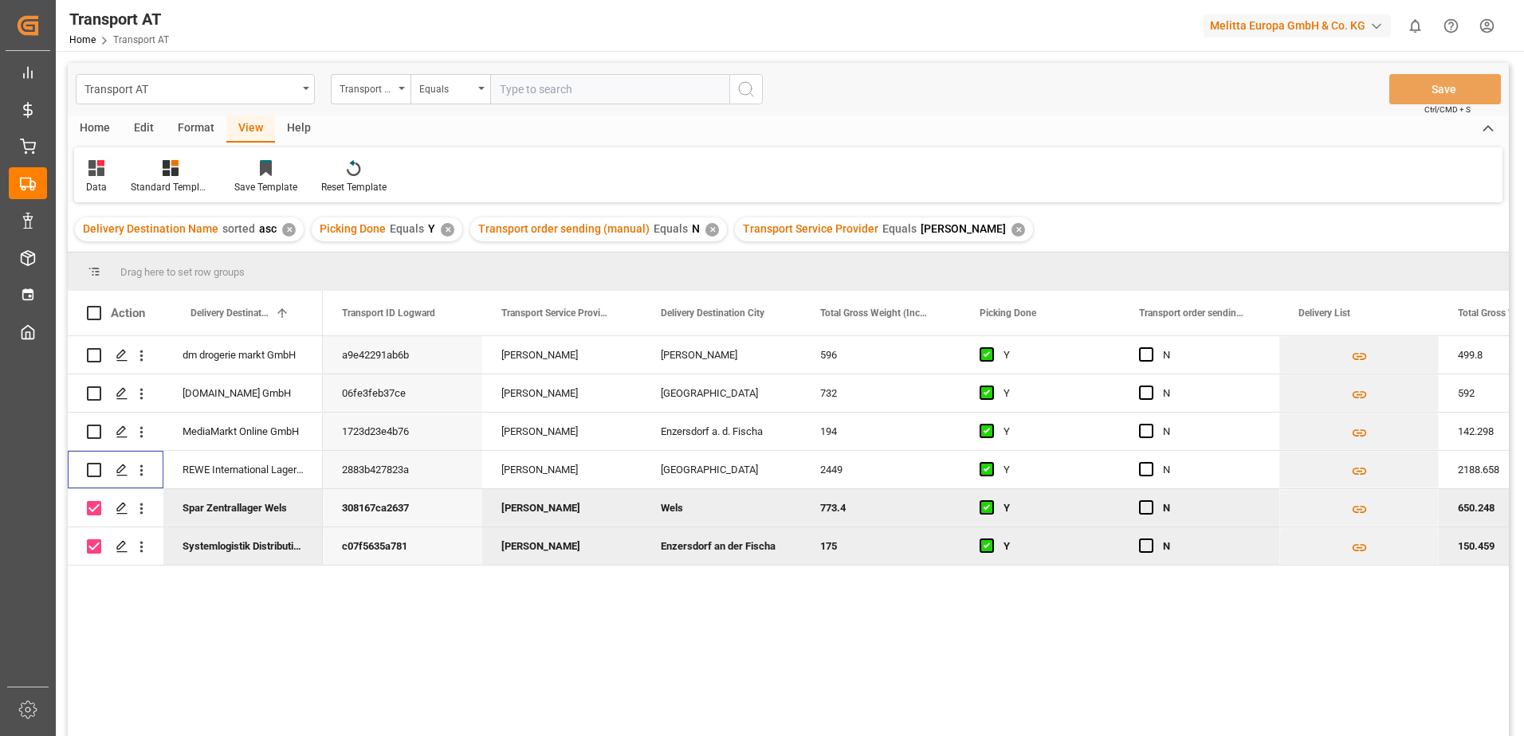
click at [96, 493] on div "Press SPACE to deselect this row." at bounding box center [94, 508] width 14 height 37
click at [92, 545] on input "Press Space to toggle row selection (checked)" at bounding box center [94, 547] width 14 height 14
checkbox input "false"
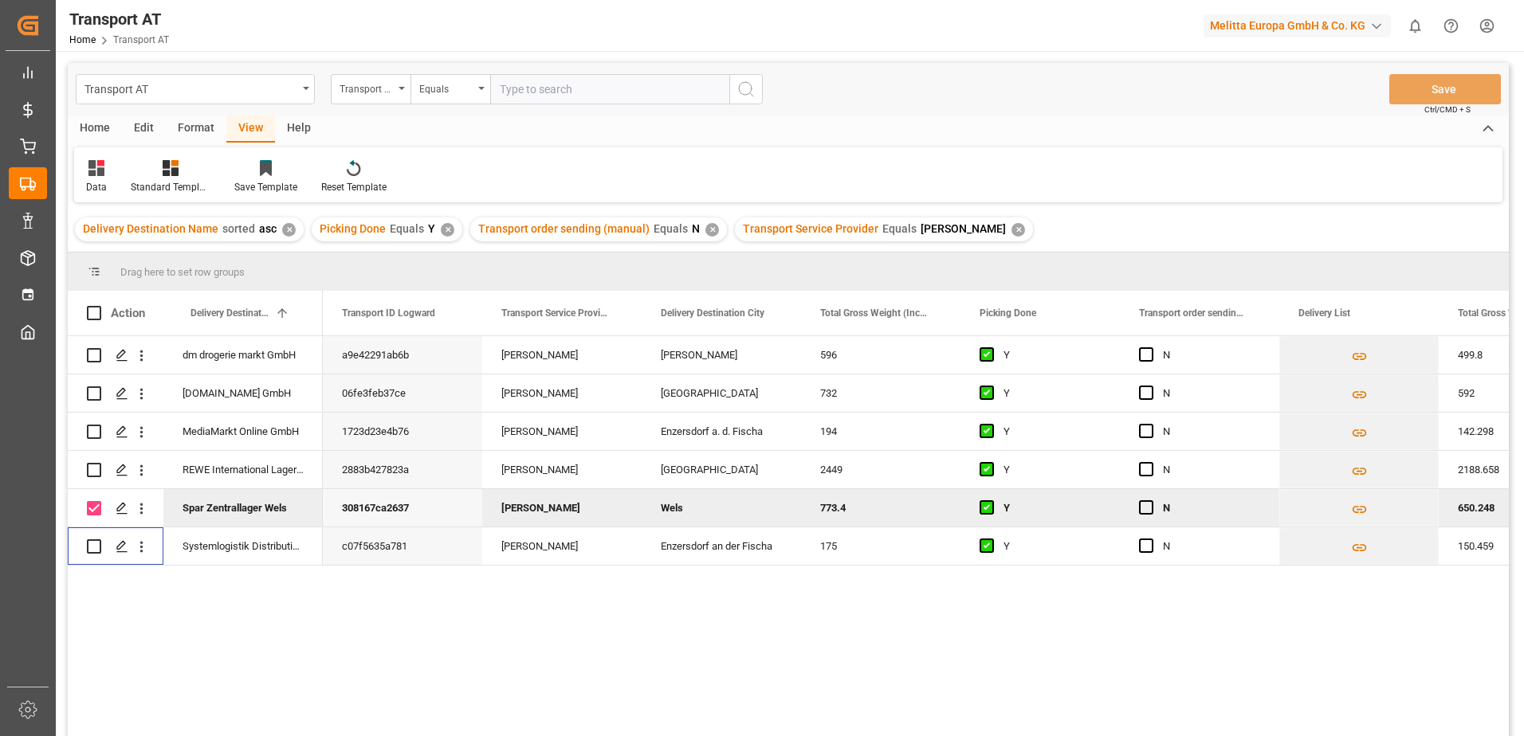
click at [92, 516] on div "Press SPACE to deselect this row." at bounding box center [94, 508] width 14 height 37
click at [1142, 353] on span "Press SPACE to select this row." at bounding box center [1146, 354] width 14 height 14
click at [1151, 347] on input "Press SPACE to select this row." at bounding box center [1151, 347] width 0 height 0
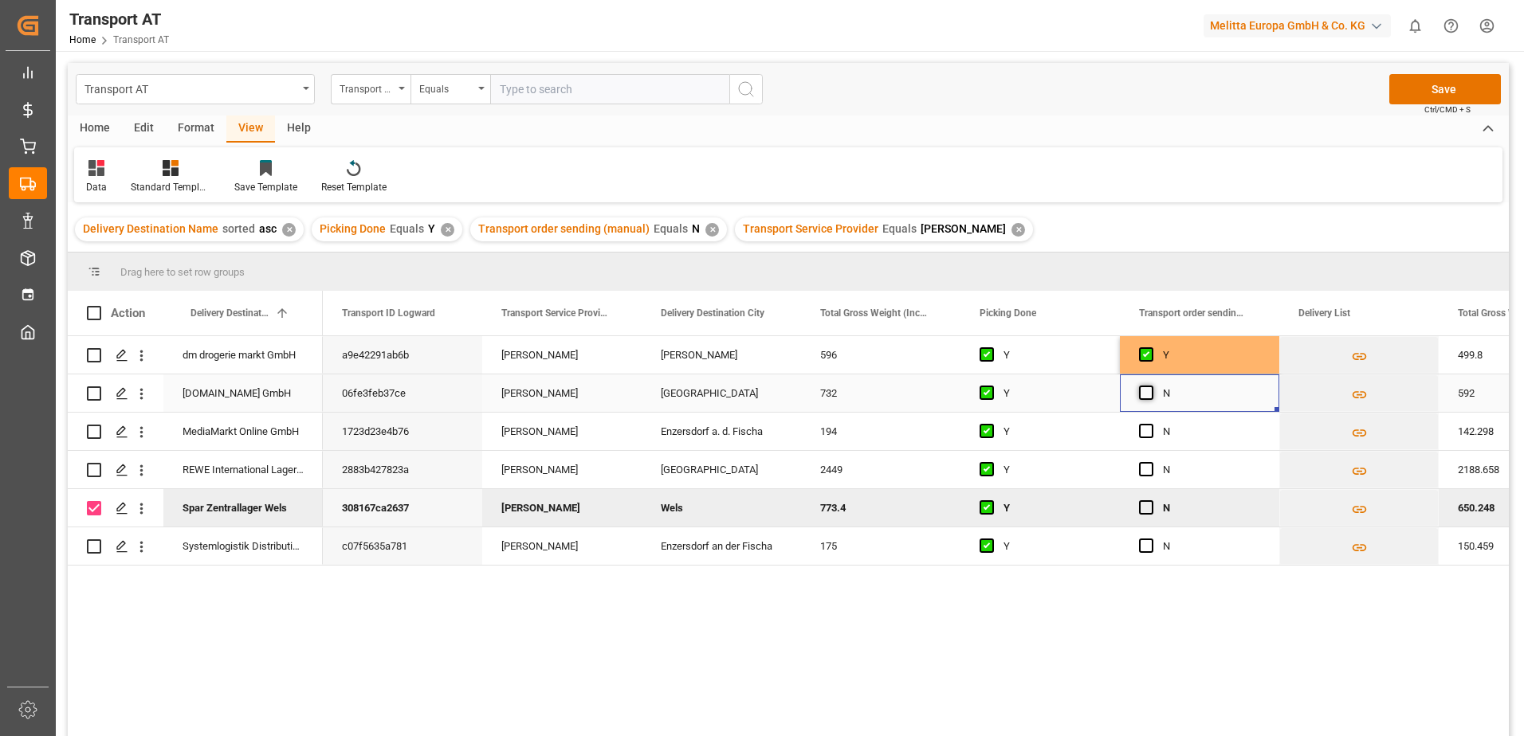
click at [1143, 399] on span "Press SPACE to select this row." at bounding box center [1146, 393] width 14 height 14
click at [1151, 386] on input "Press SPACE to select this row." at bounding box center [1151, 386] width 0 height 0
click at [1143, 434] on span "Press SPACE to select this row." at bounding box center [1146, 431] width 14 height 14
click at [1151, 424] on input "Press SPACE to select this row." at bounding box center [1151, 424] width 0 height 0
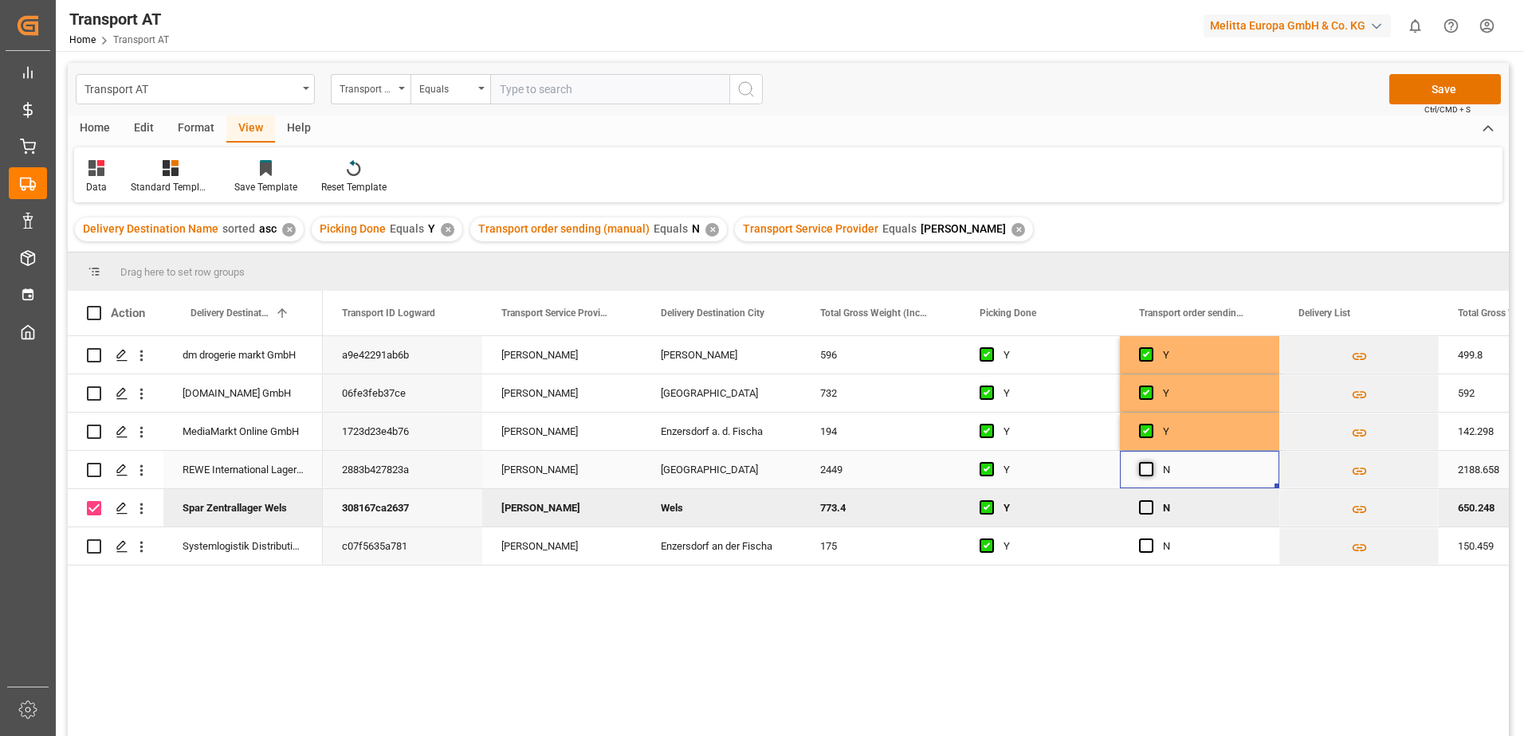
click at [1148, 471] on span "Press SPACE to select this row." at bounding box center [1146, 469] width 14 height 14
click at [1151, 462] on input "Press SPACE to select this row." at bounding box center [1151, 462] width 0 height 0
click at [1143, 508] on span "Press SPACE to deselect this row." at bounding box center [1146, 507] width 14 height 14
click at [1151, 500] on input "Press SPACE to deselect this row." at bounding box center [1151, 500] width 0 height 0
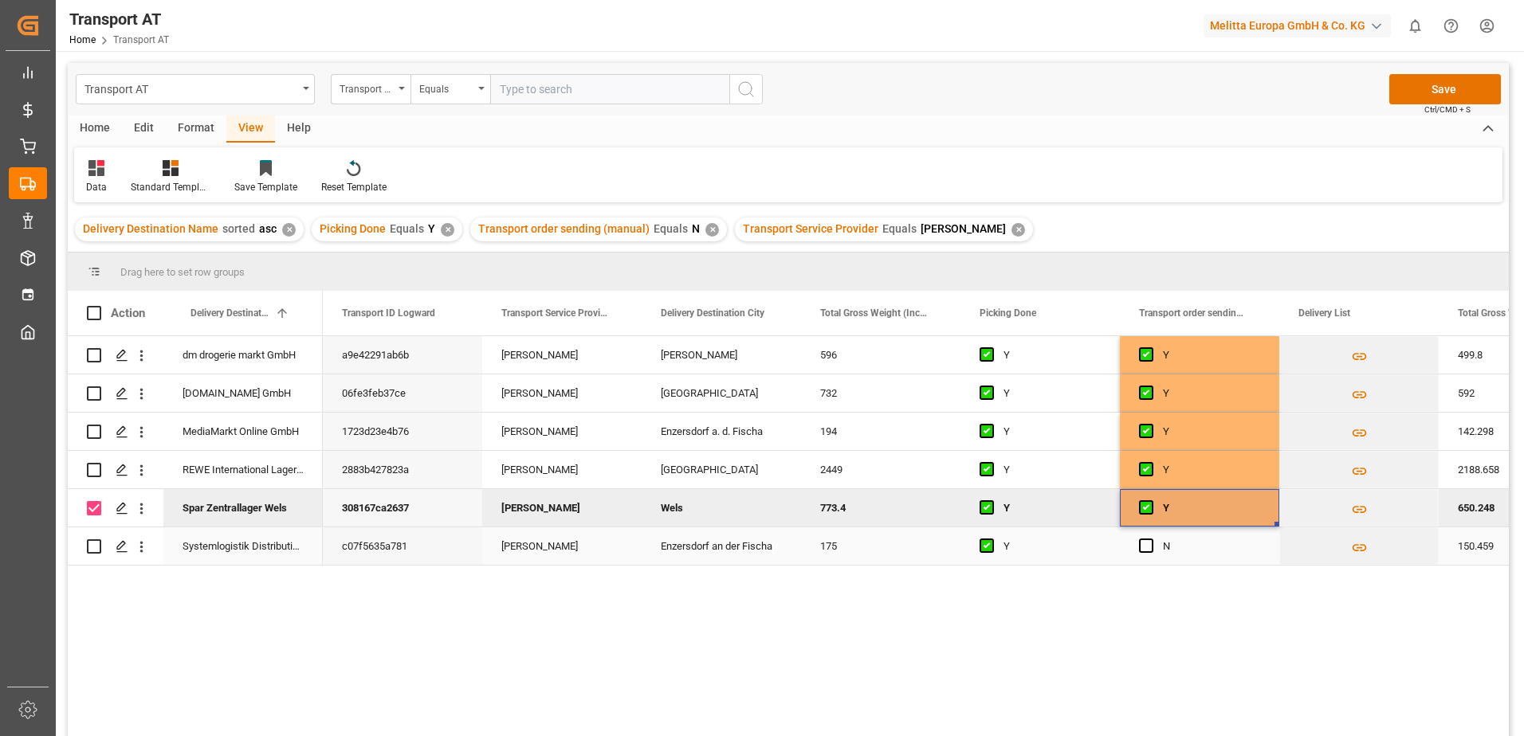
click at [1135, 541] on div "N" at bounding box center [1199, 546] width 159 height 37
click at [1142, 544] on span "Press SPACE to select this row." at bounding box center [1146, 546] width 14 height 14
click at [1151, 539] on input "Press SPACE to select this row." at bounding box center [1151, 539] width 0 height 0
click at [86, 507] on div "Press SPACE to deselect this row." at bounding box center [116, 507] width 96 height 37
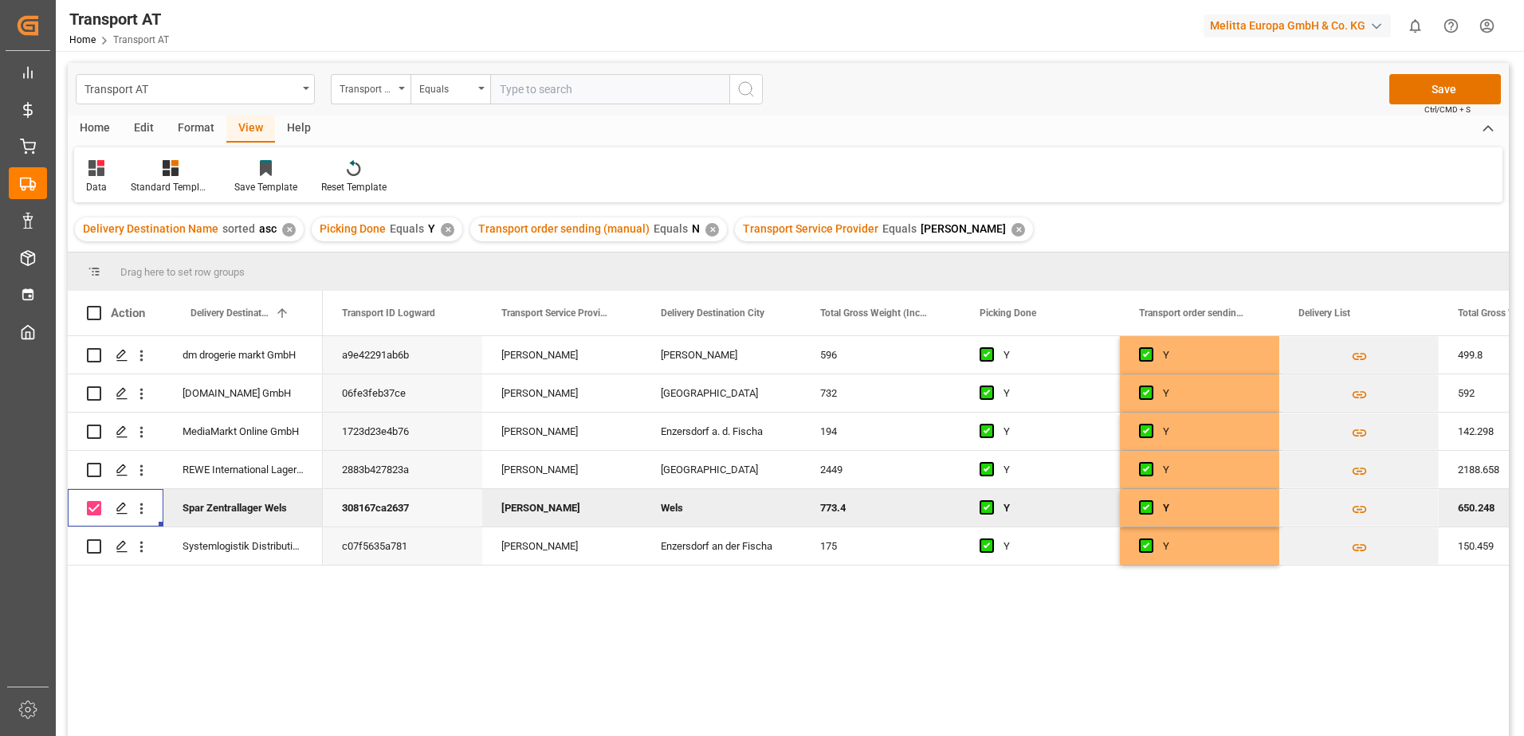
click at [94, 508] on input "Press Space to toggle row selection (checked)" at bounding box center [94, 508] width 14 height 14
checkbox input "false"
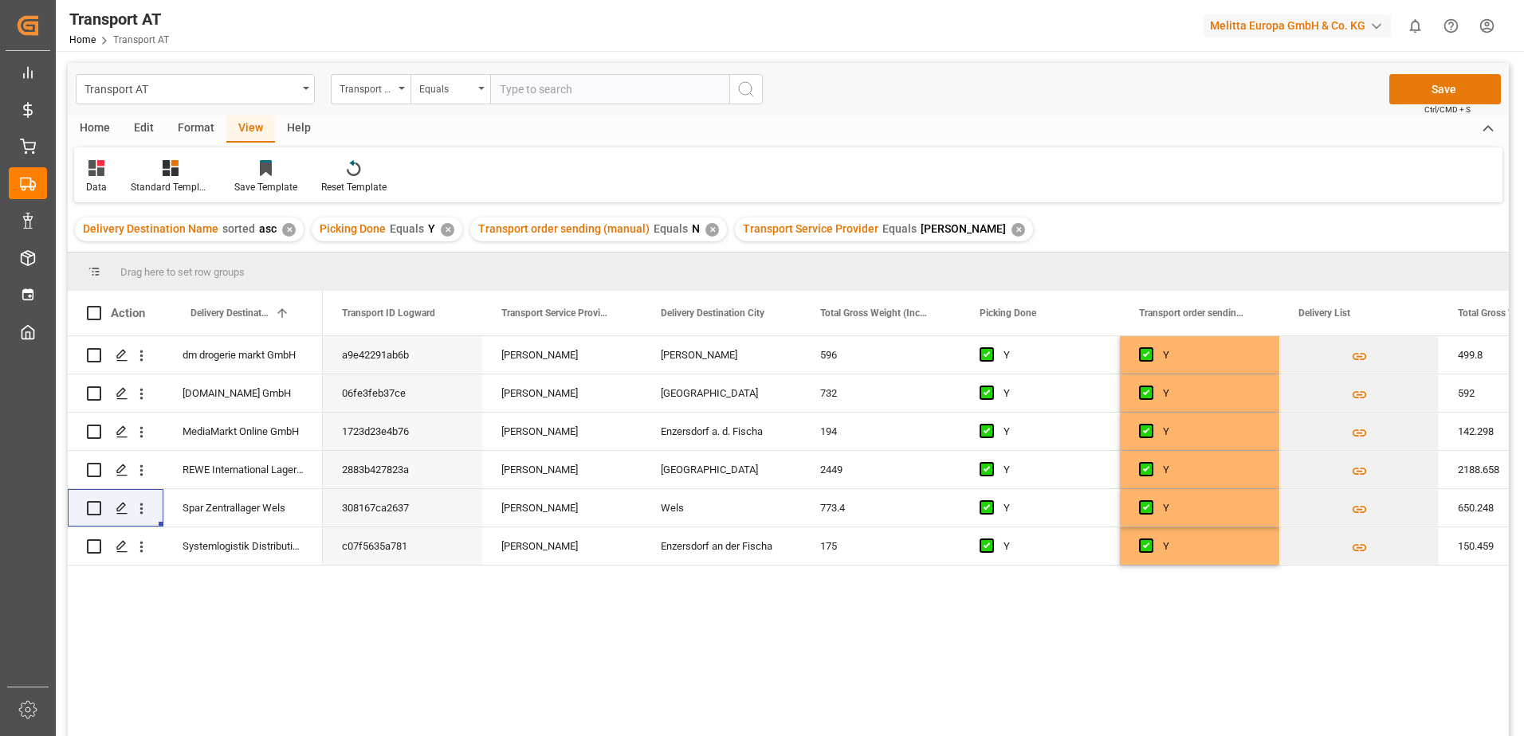
click at [1455, 84] on button "Save" at bounding box center [1445, 89] width 112 height 30
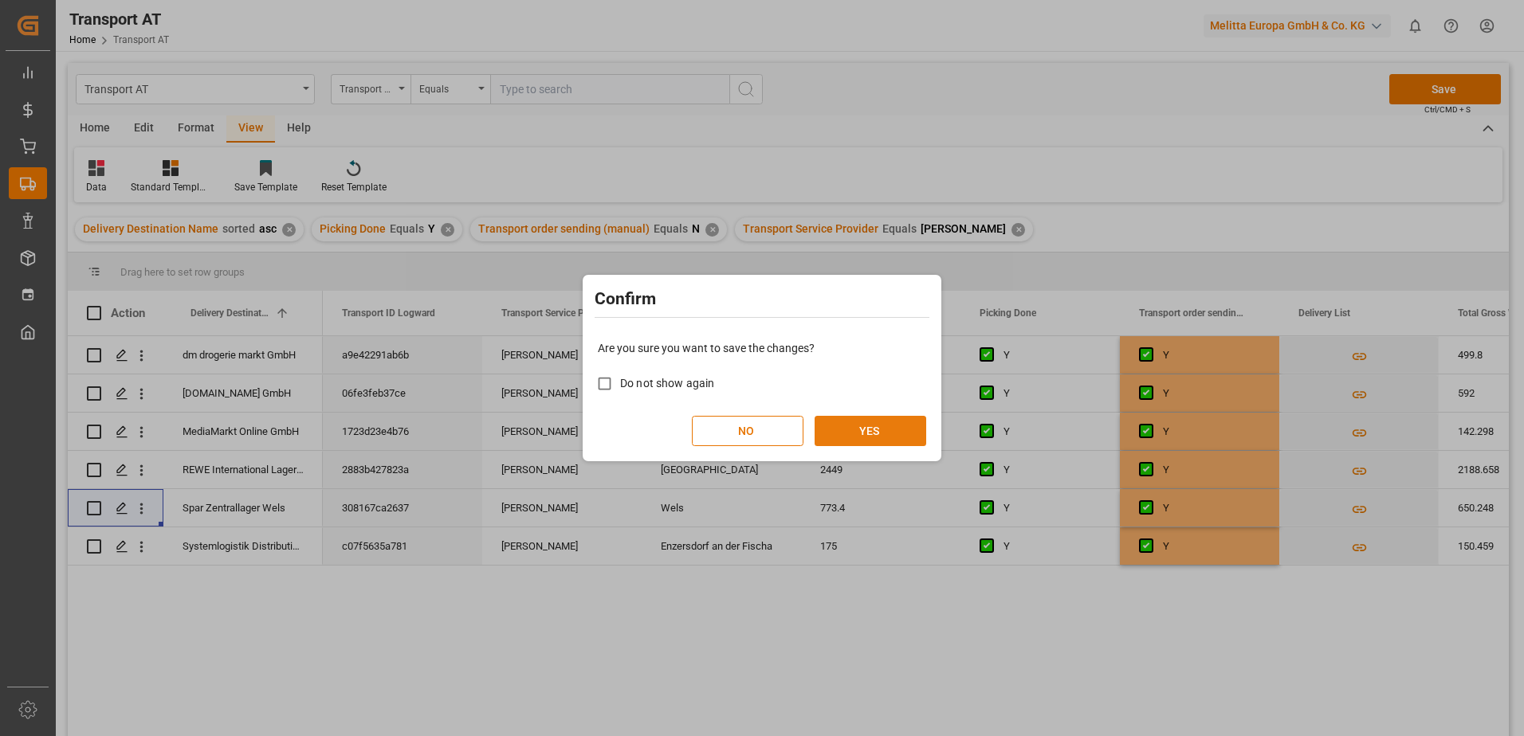
click at [862, 432] on button "YES" at bounding box center [871, 431] width 112 height 30
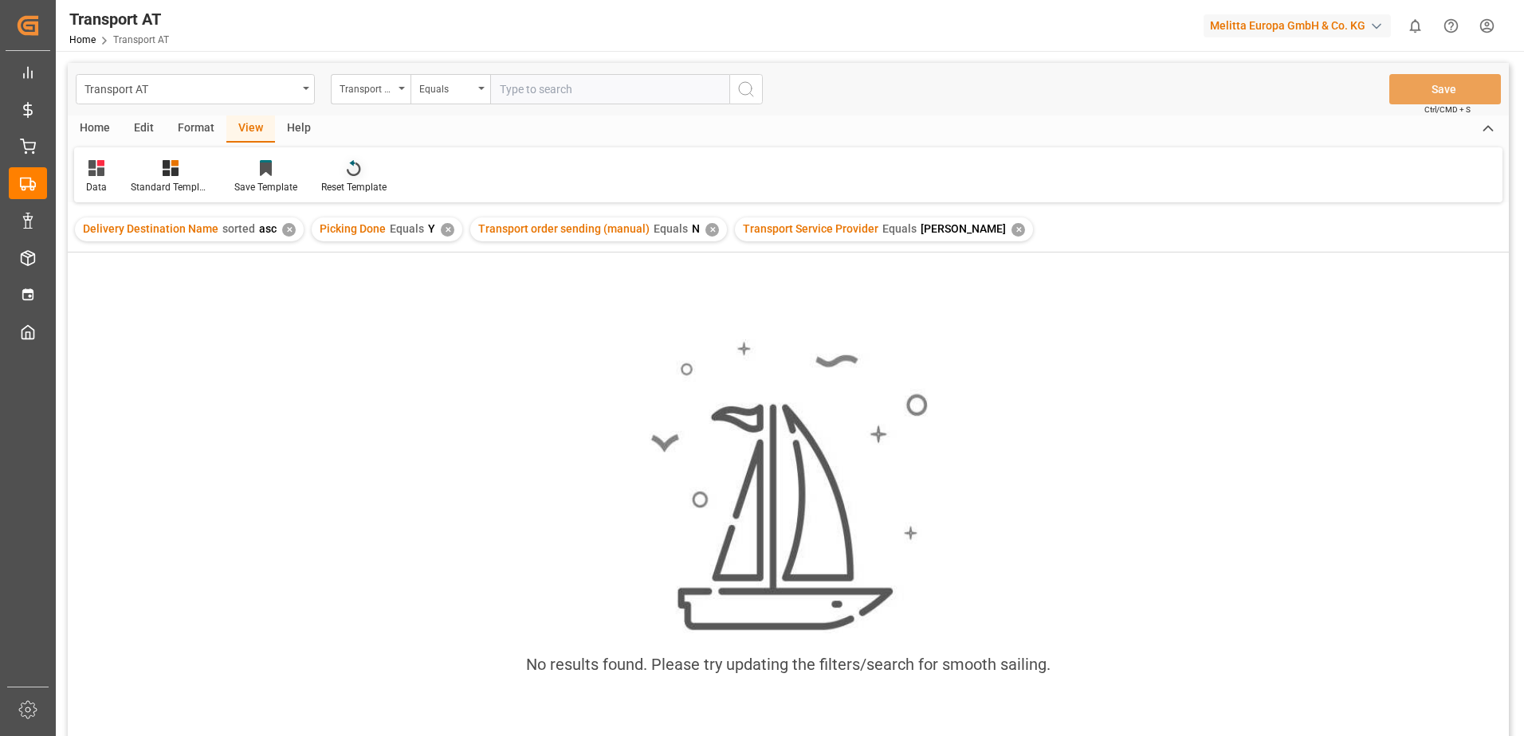
click at [349, 167] on icon at bounding box center [354, 168] width 14 height 16
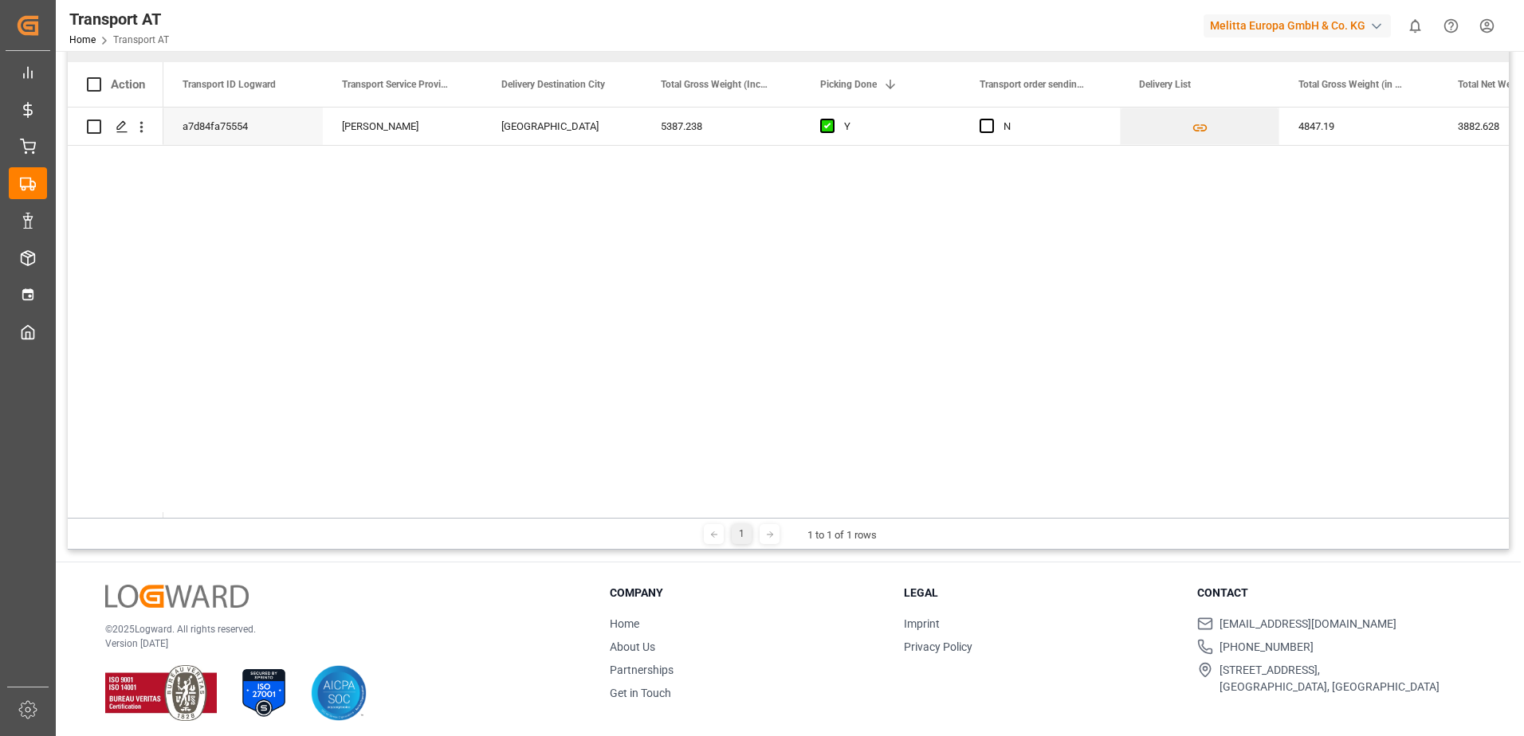
scroll to position [236, 0]
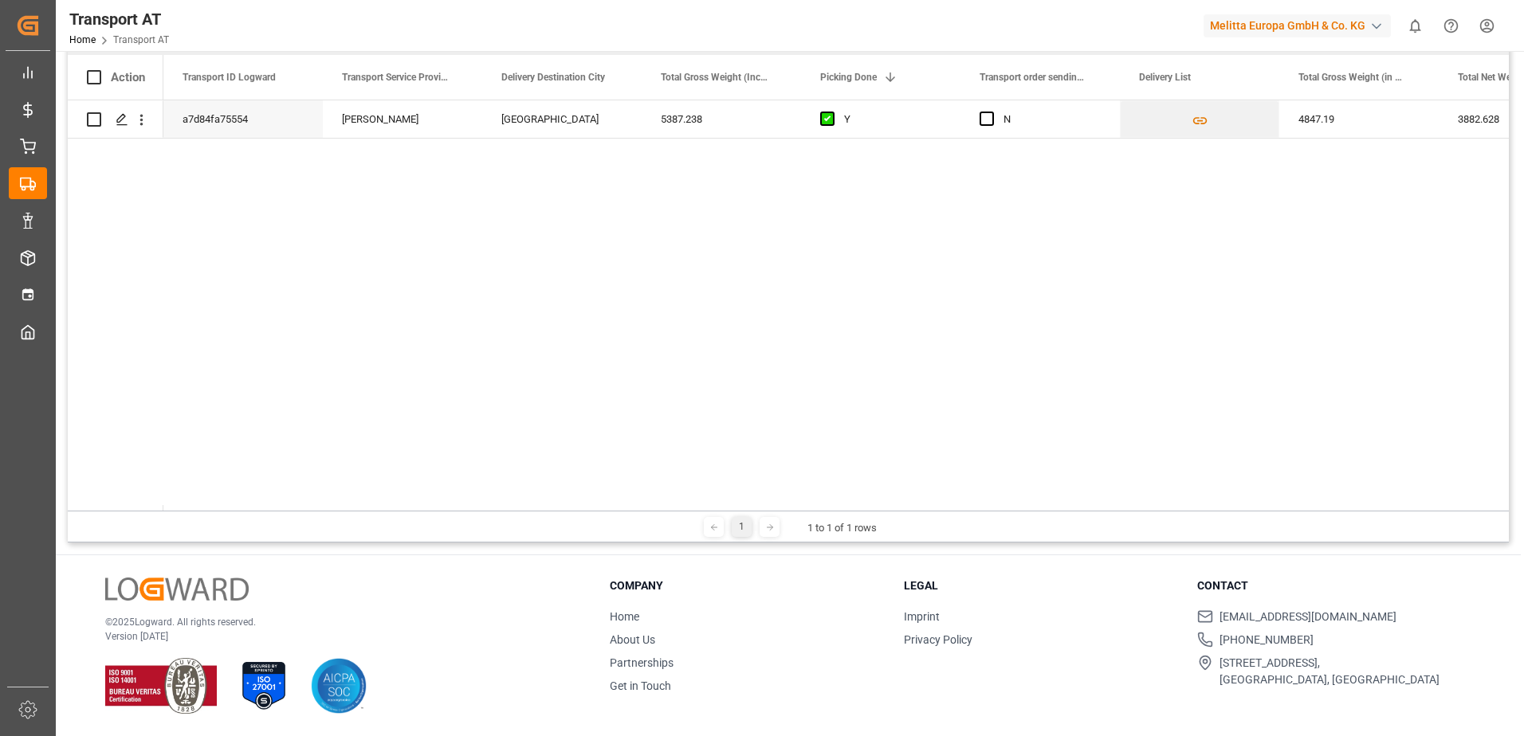
drag, startPoint x: 233, startPoint y: 511, endPoint x: 246, endPoint y: 509, distance: 13.6
click at [246, 509] on div "Drag here to set row groups Drag here to set column labels Action Transport ID …" at bounding box center [788, 280] width 1441 height 526
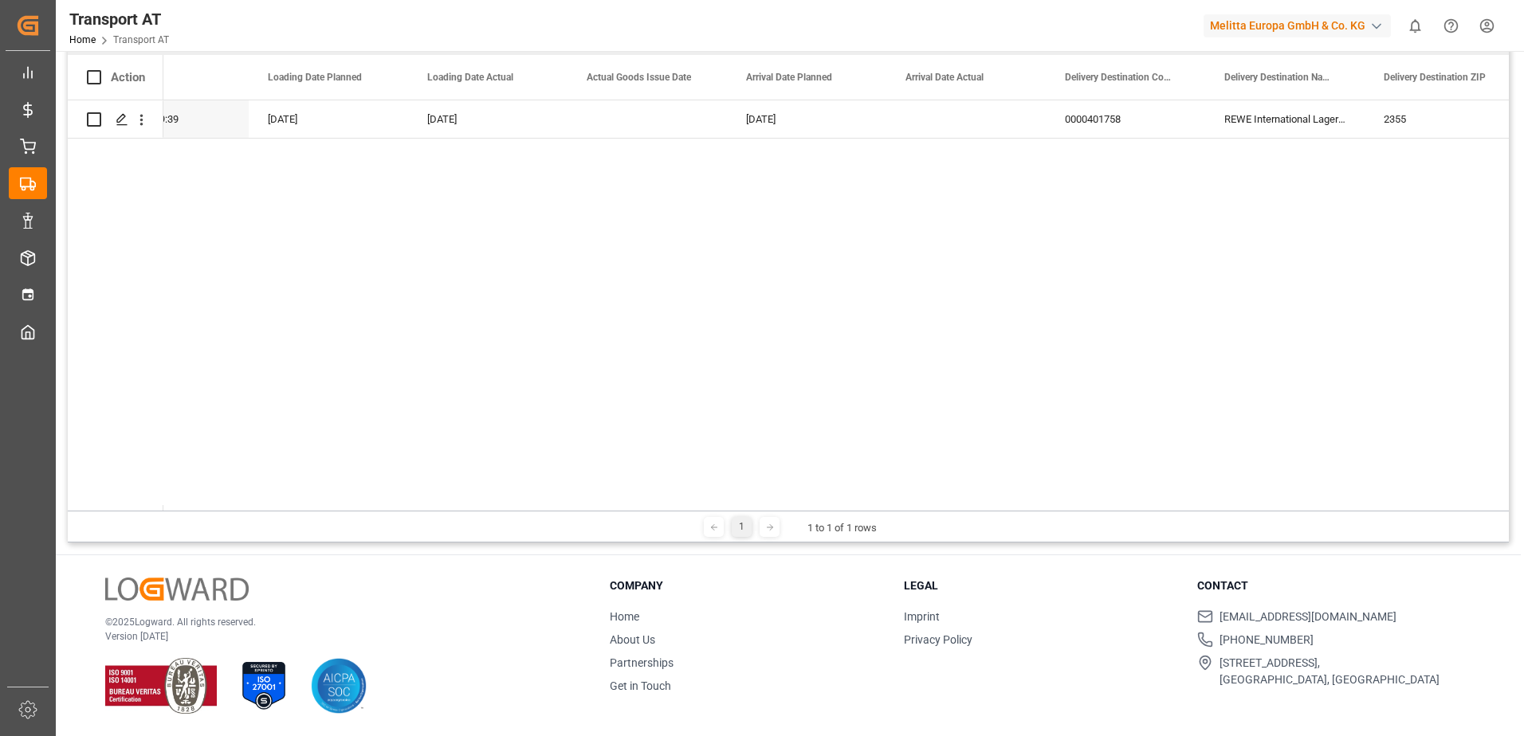
scroll to position [0, 2845]
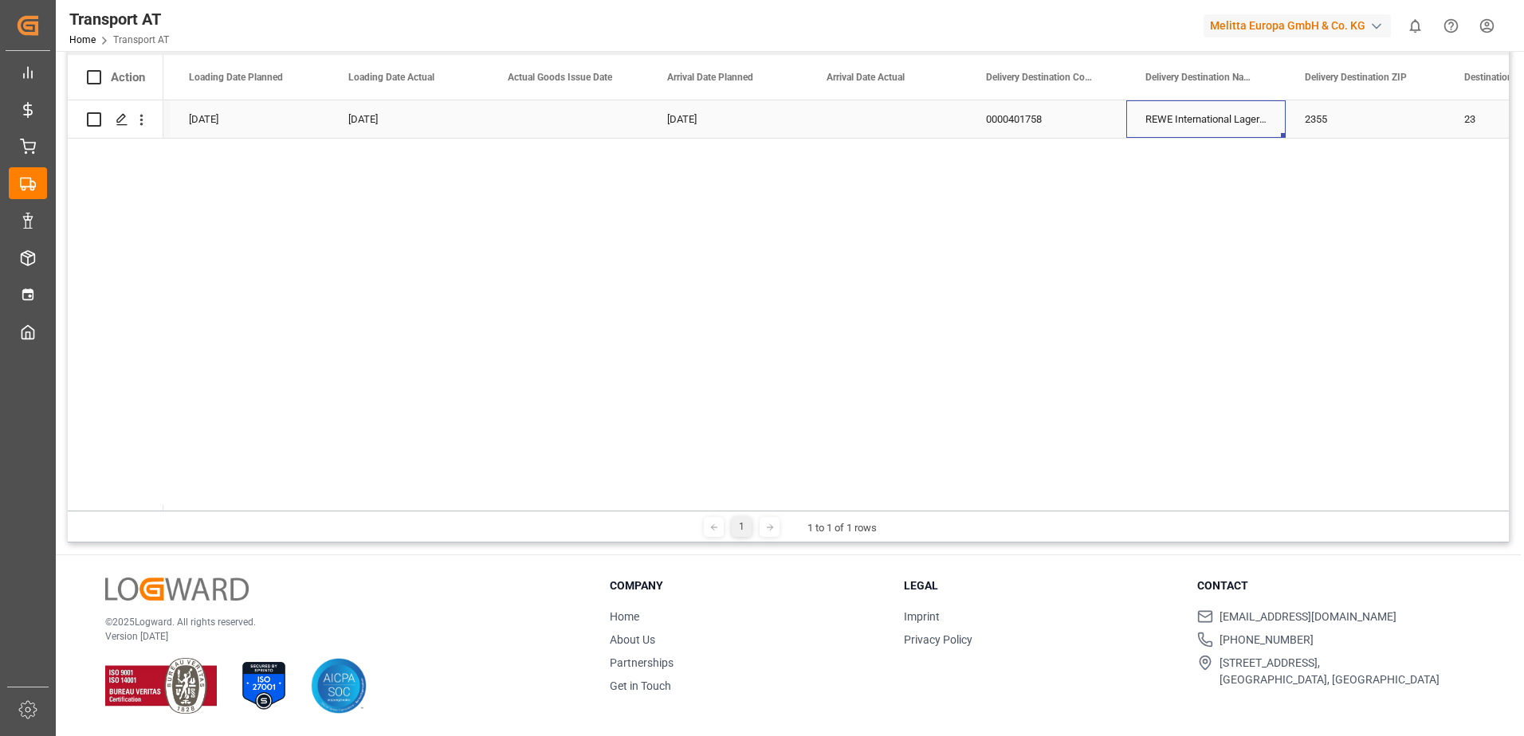
drag, startPoint x: 1176, startPoint y: 115, endPoint x: 1132, endPoint y: 108, distance: 45.2
click at [1132, 108] on div "REWE International Lager- und" at bounding box center [1205, 118] width 159 height 37
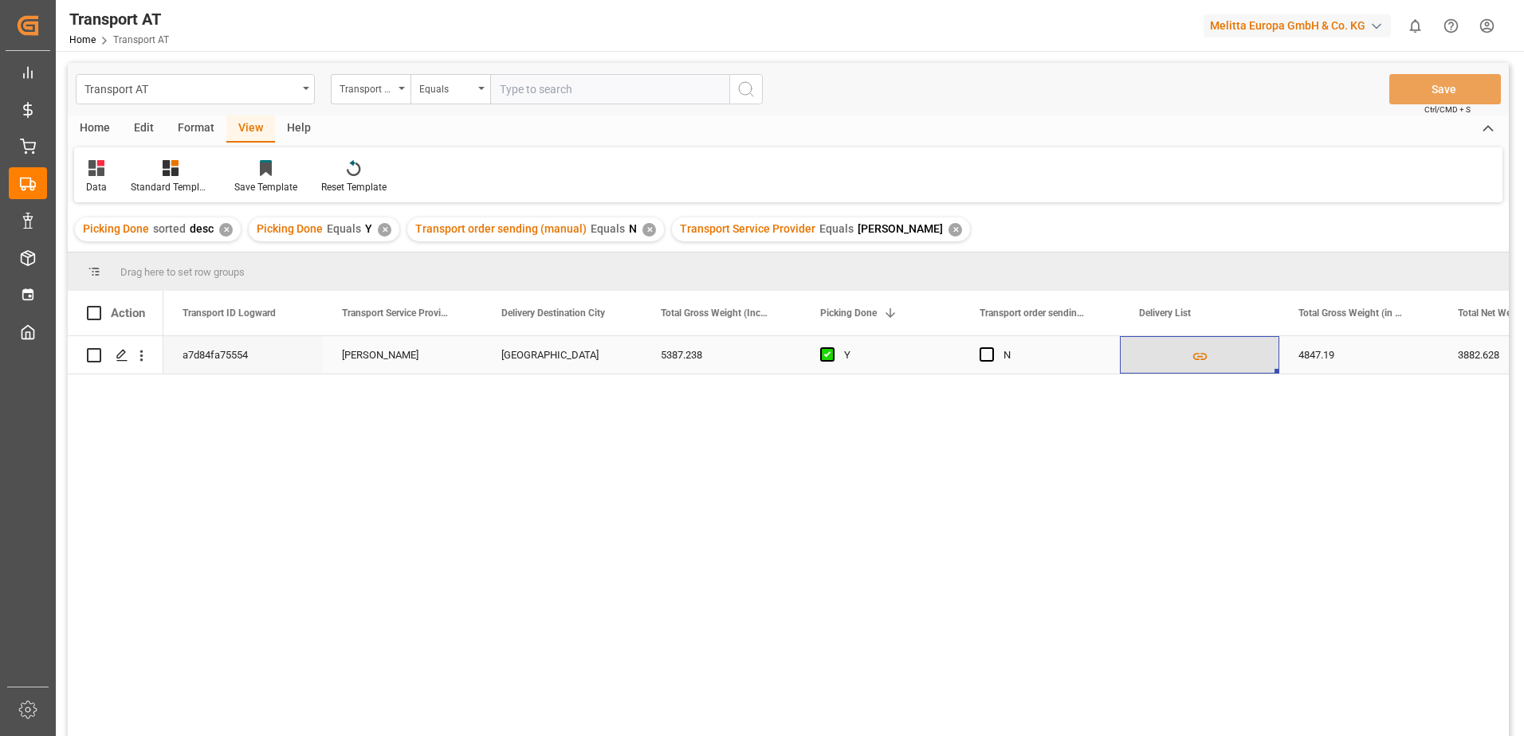
click at [1178, 359] on button "Press SPACE to select this row." at bounding box center [1200, 355] width 158 height 37
click at [1185, 350] on button "Press SPACE to select this row." at bounding box center [1200, 355] width 158 height 37
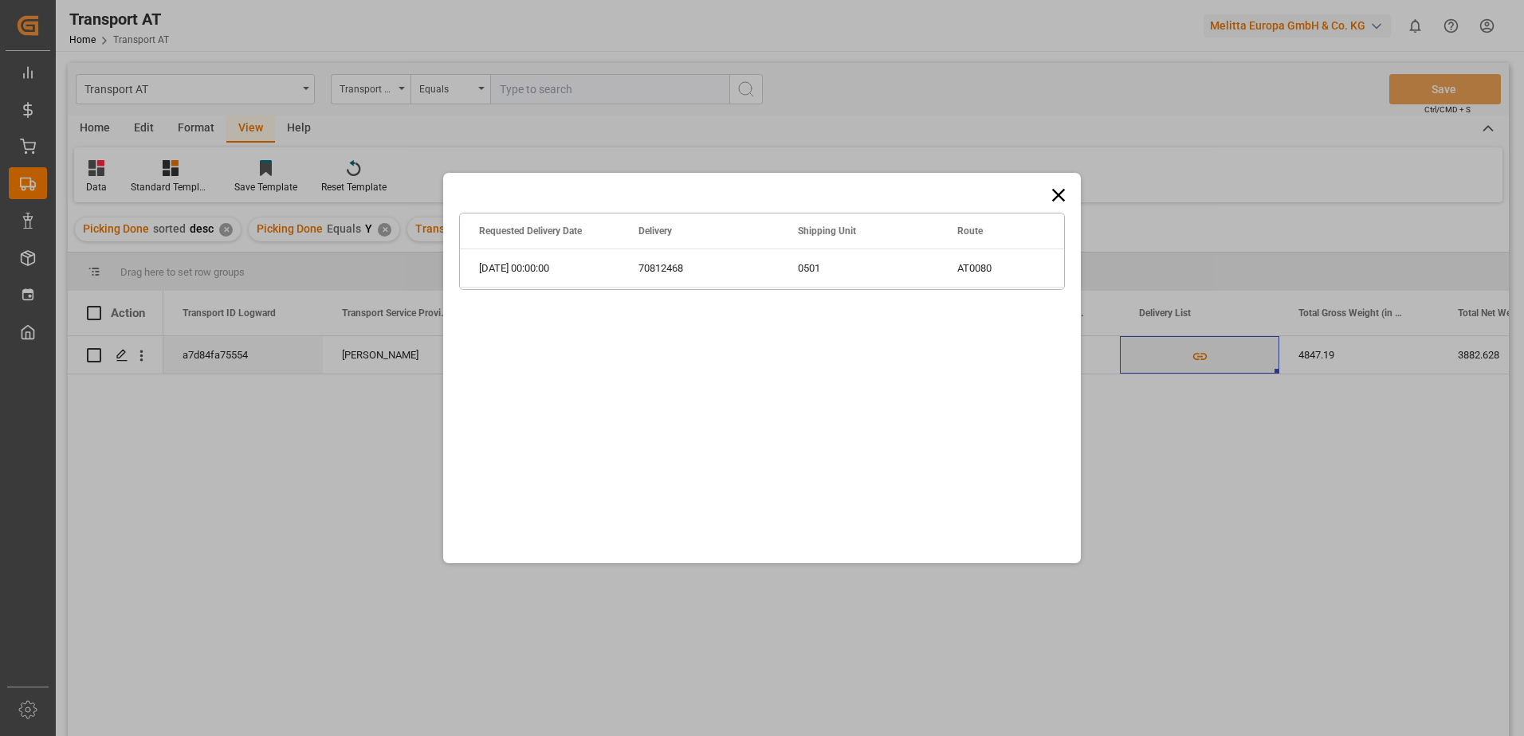
click at [1054, 195] on icon at bounding box center [1058, 195] width 22 height 22
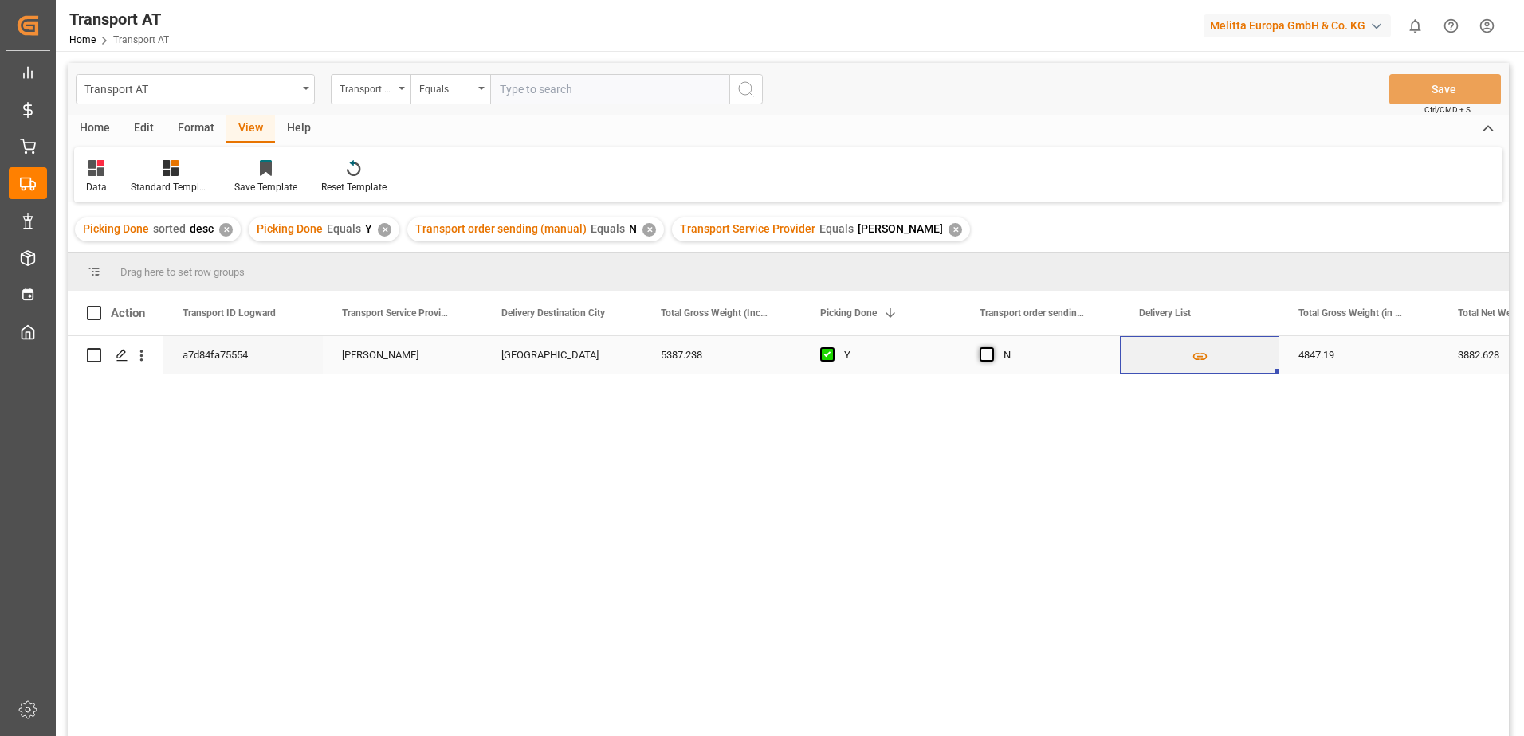
click at [986, 355] on span "Press SPACE to select this row." at bounding box center [986, 354] width 14 height 14
click at [991, 347] on input "Press SPACE to select this row." at bounding box center [991, 347] width 0 height 0
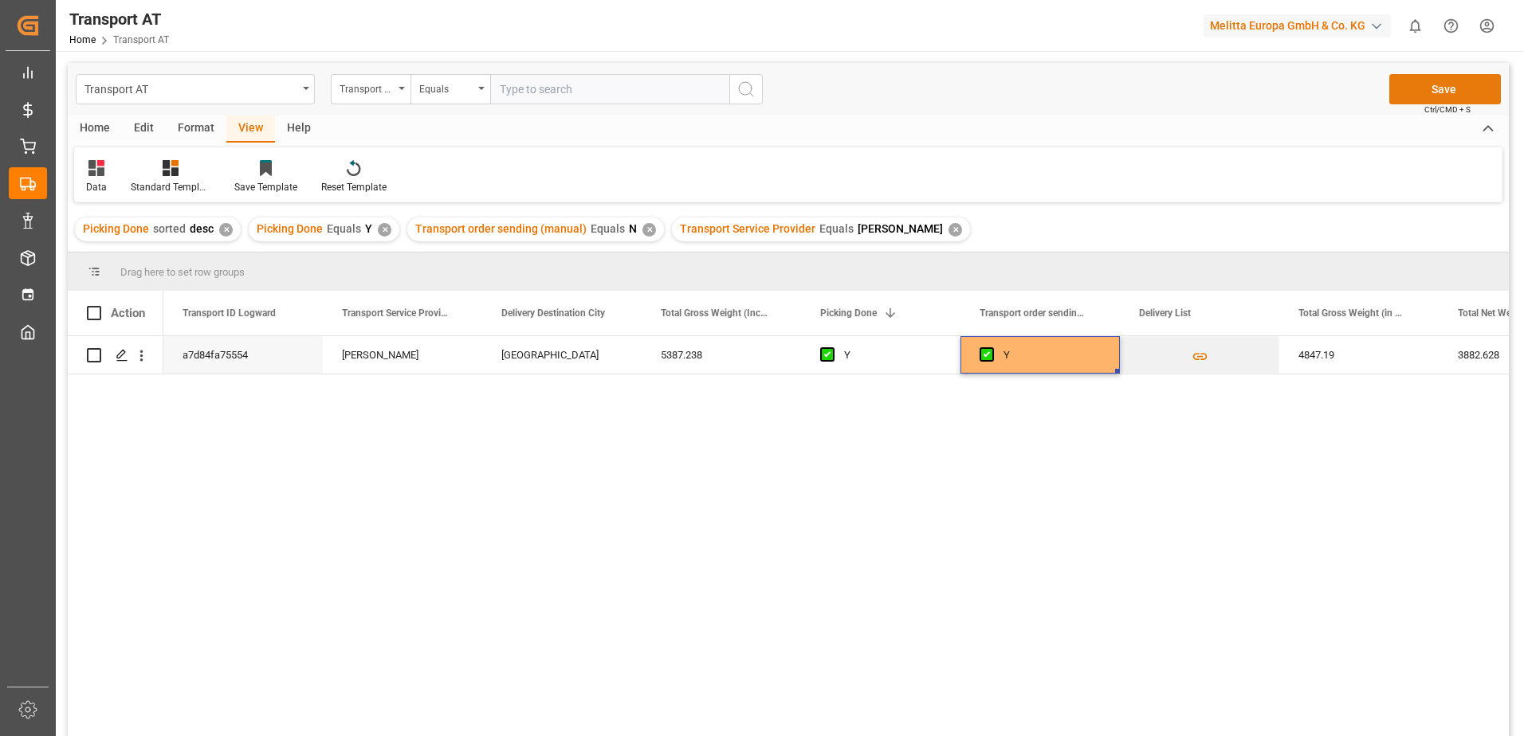
click at [1435, 89] on button "Save" at bounding box center [1445, 89] width 112 height 30
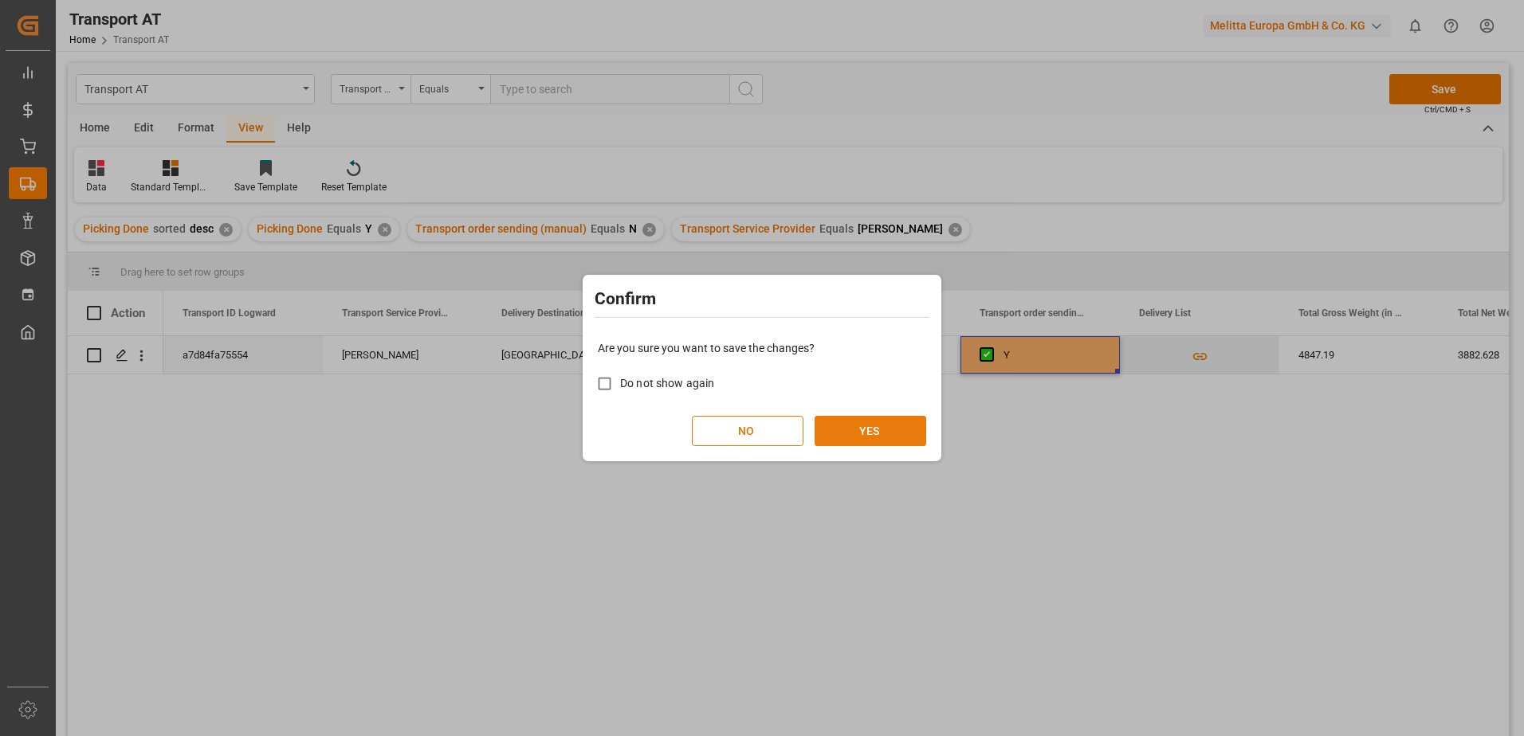
click at [857, 430] on button "YES" at bounding box center [871, 431] width 112 height 30
